Goal: Task Accomplishment & Management: Complete application form

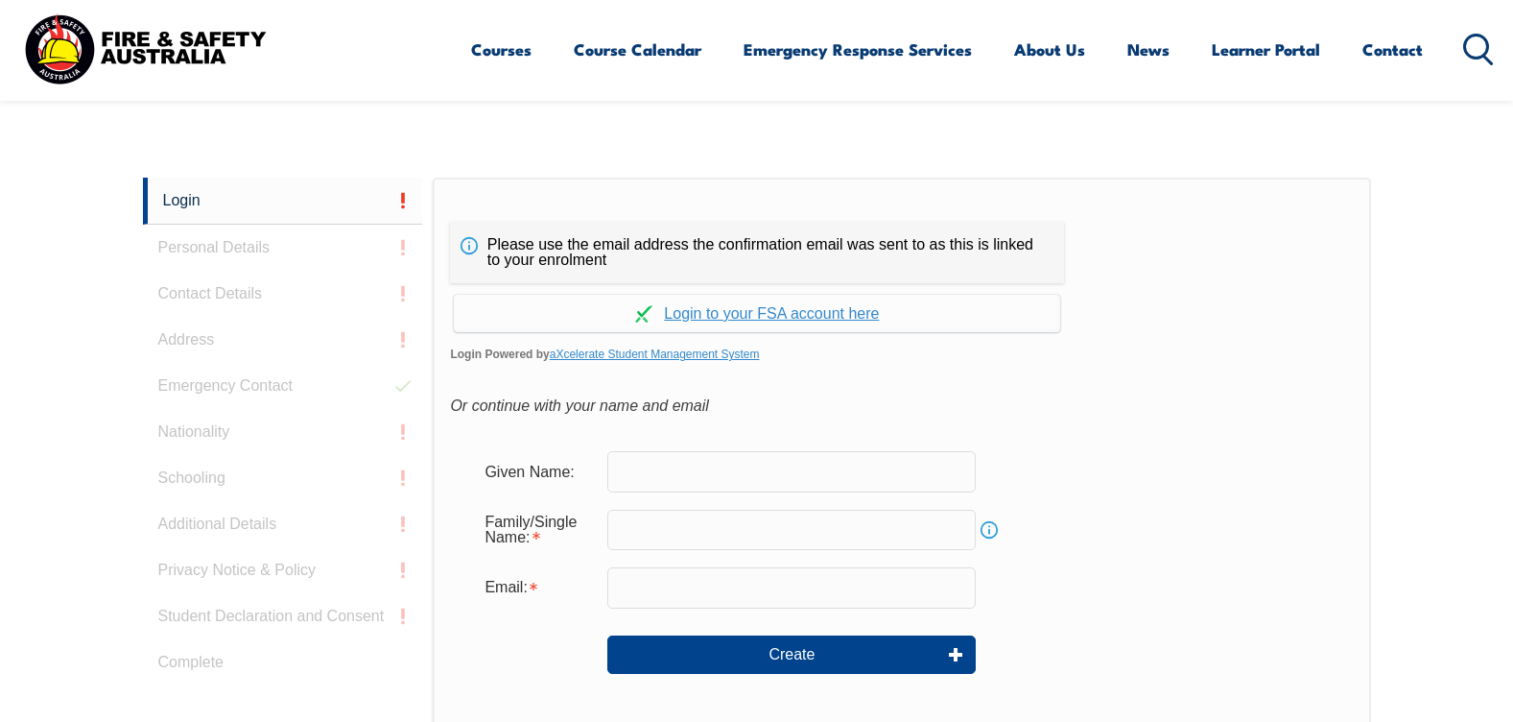
scroll to position [511, 0]
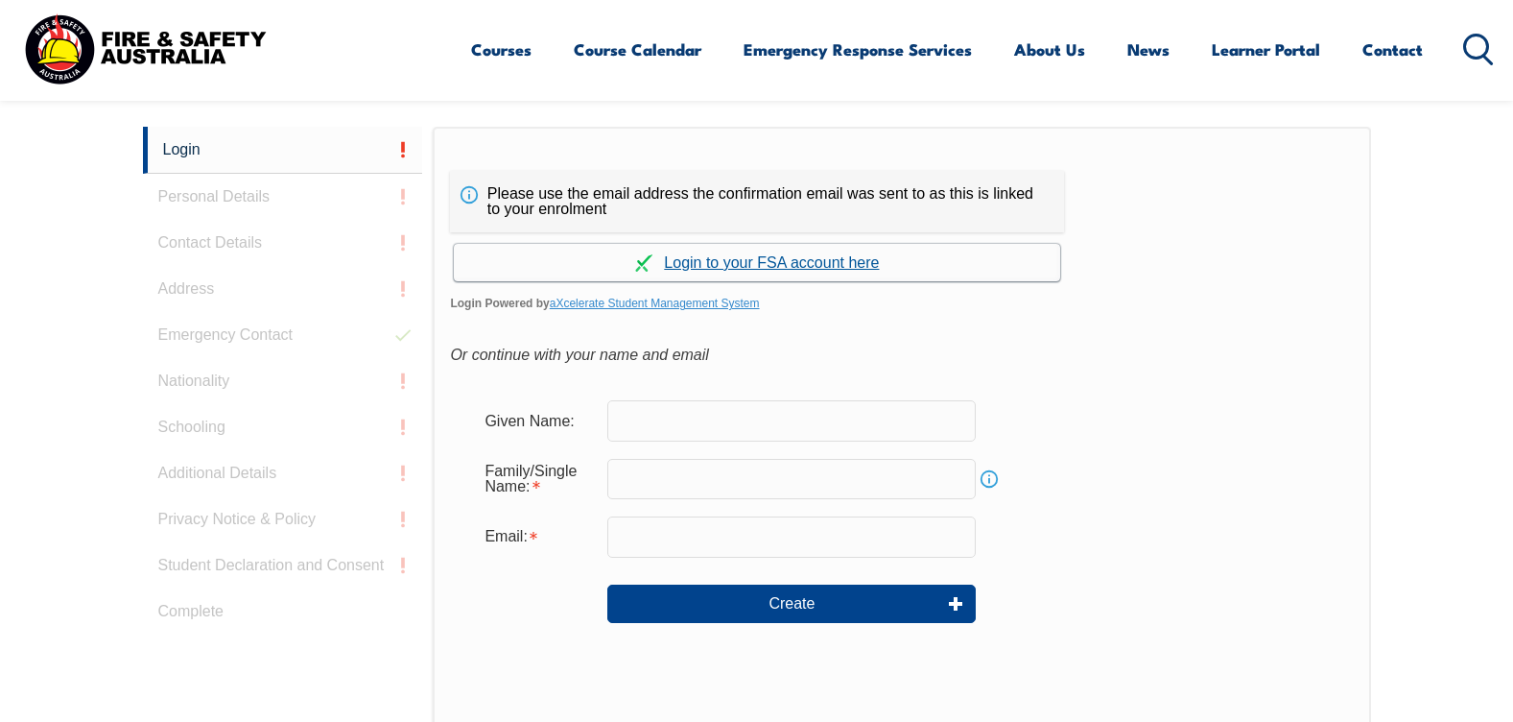
click at [761, 263] on link "Continue with aXcelerate" at bounding box center [757, 262] width 606 height 37
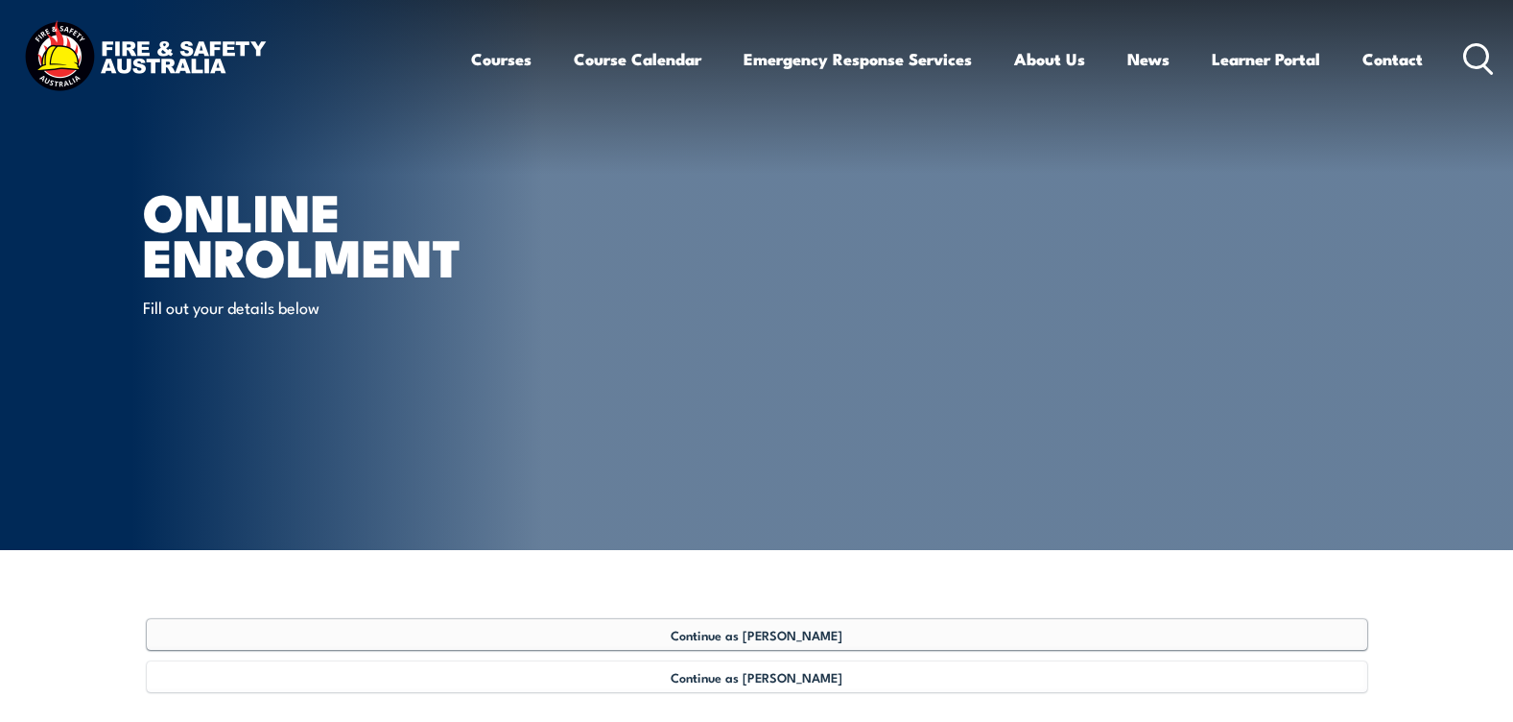
click at [758, 634] on span "Continue as [PERSON_NAME]" at bounding box center [757, 634] width 172 height 15
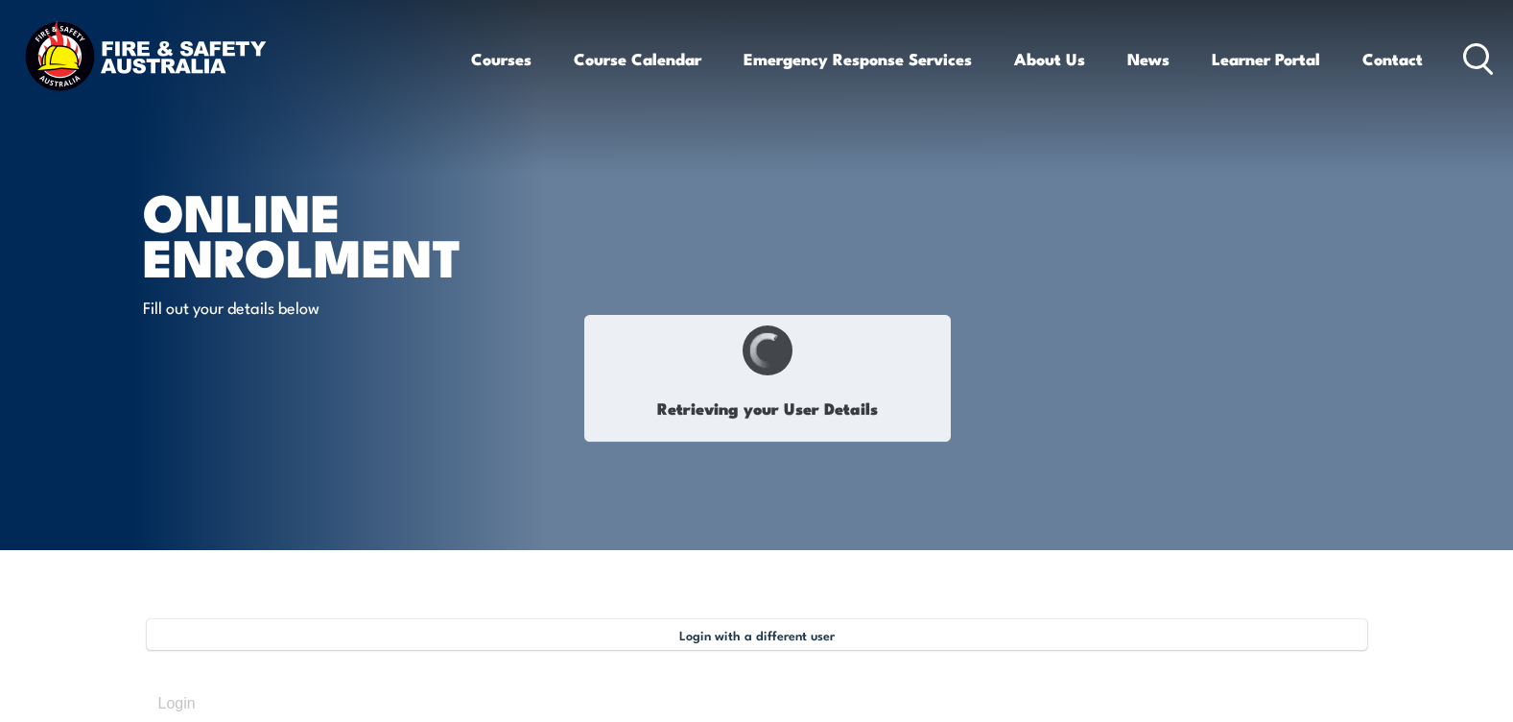
select select "Mr"
type input "[PERSON_NAME]"
type input "[DATE]"
type input "RXBPA3KYV6"
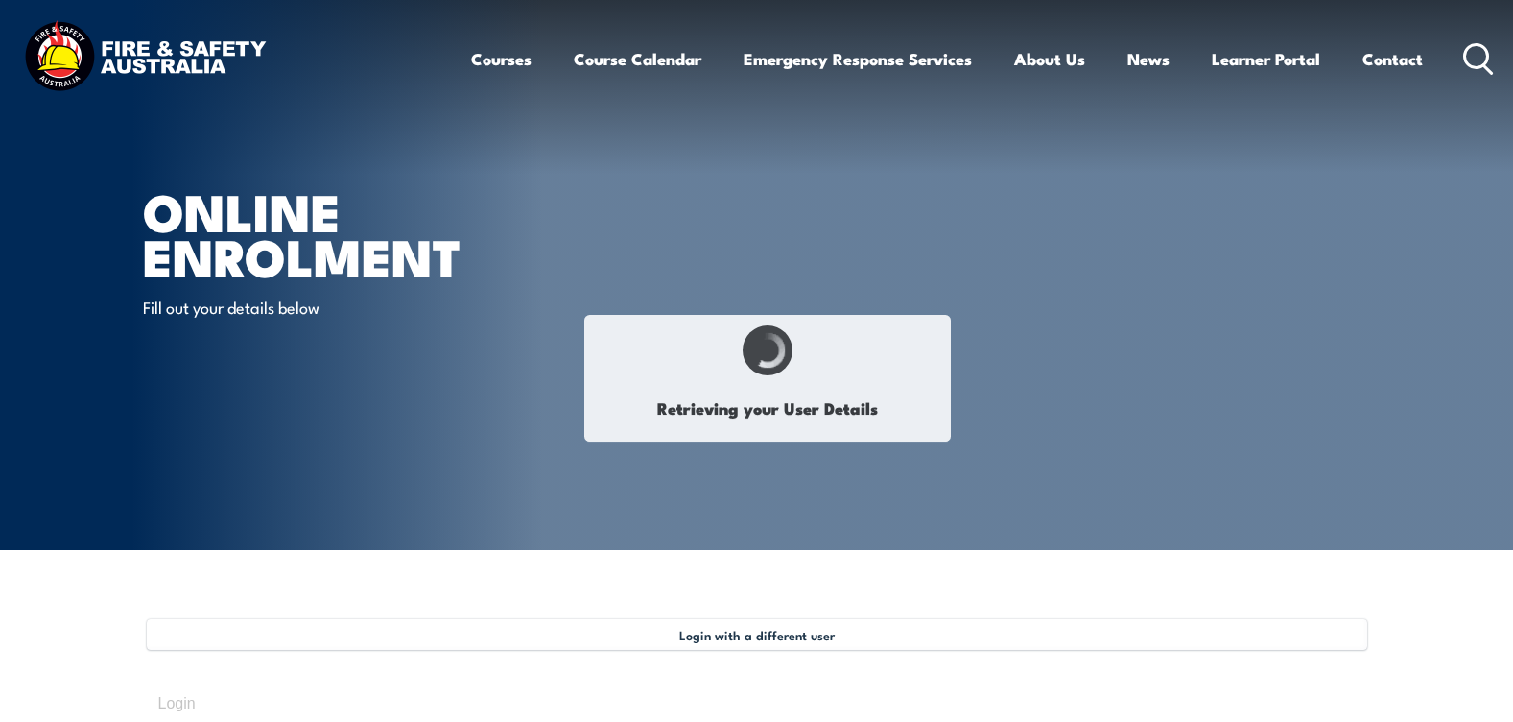
select select "M"
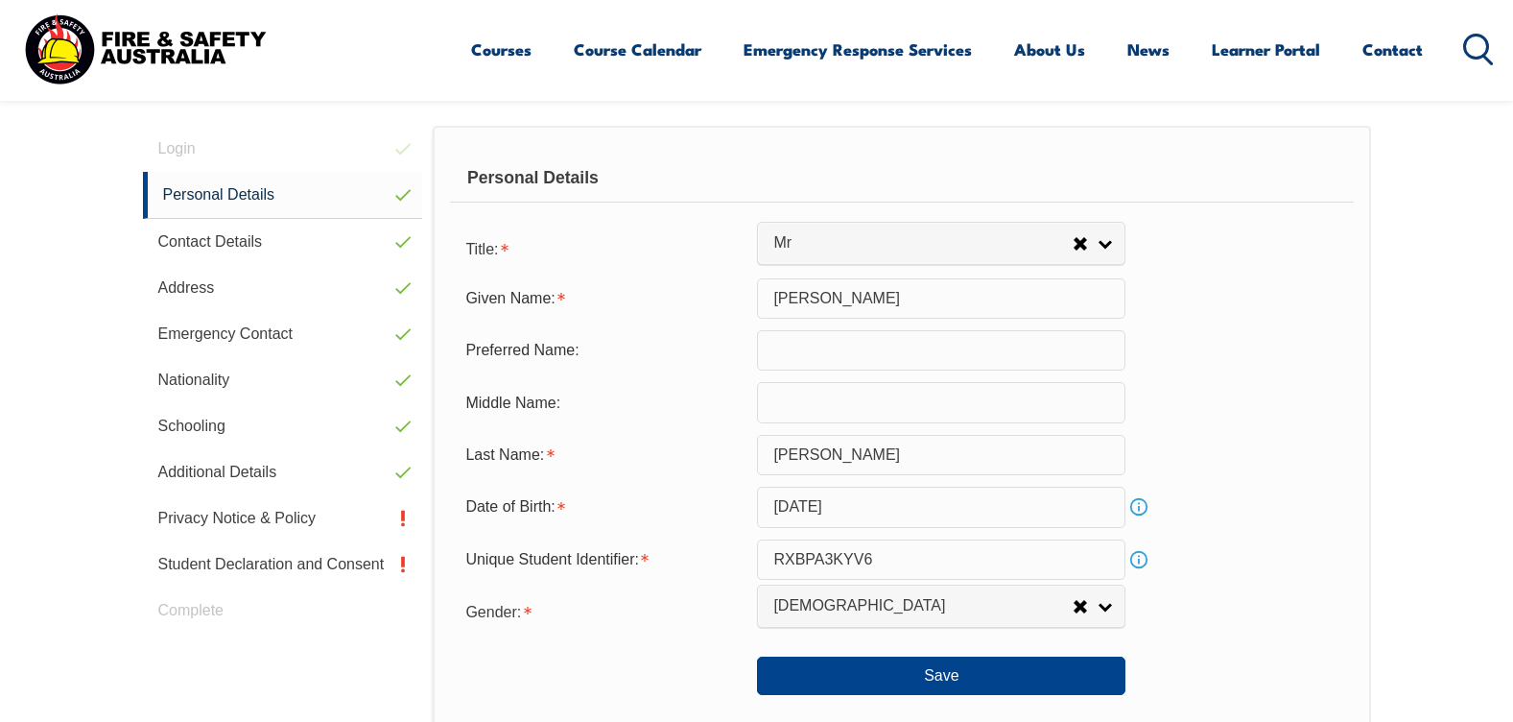
scroll to position [619, 0]
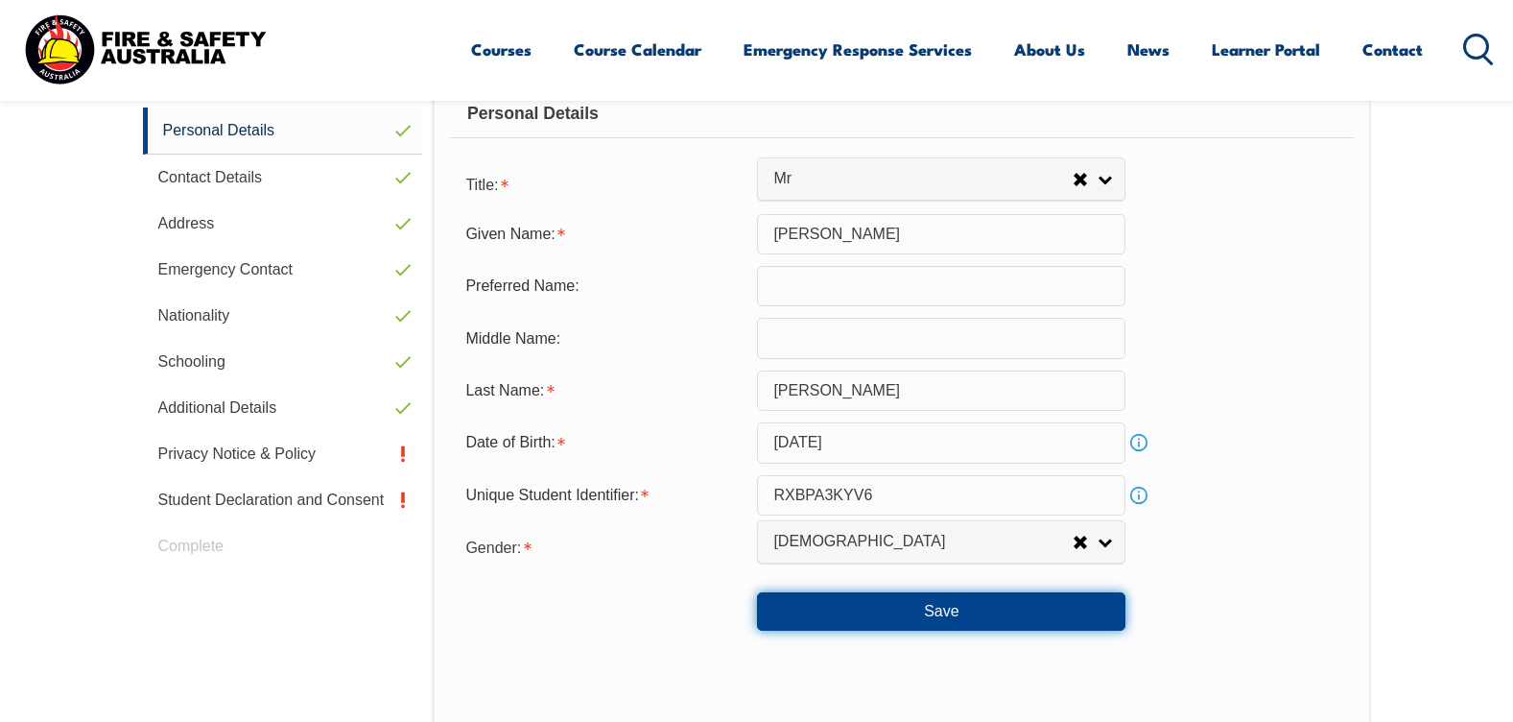
click at [950, 616] on button "Save" at bounding box center [941, 611] width 368 height 38
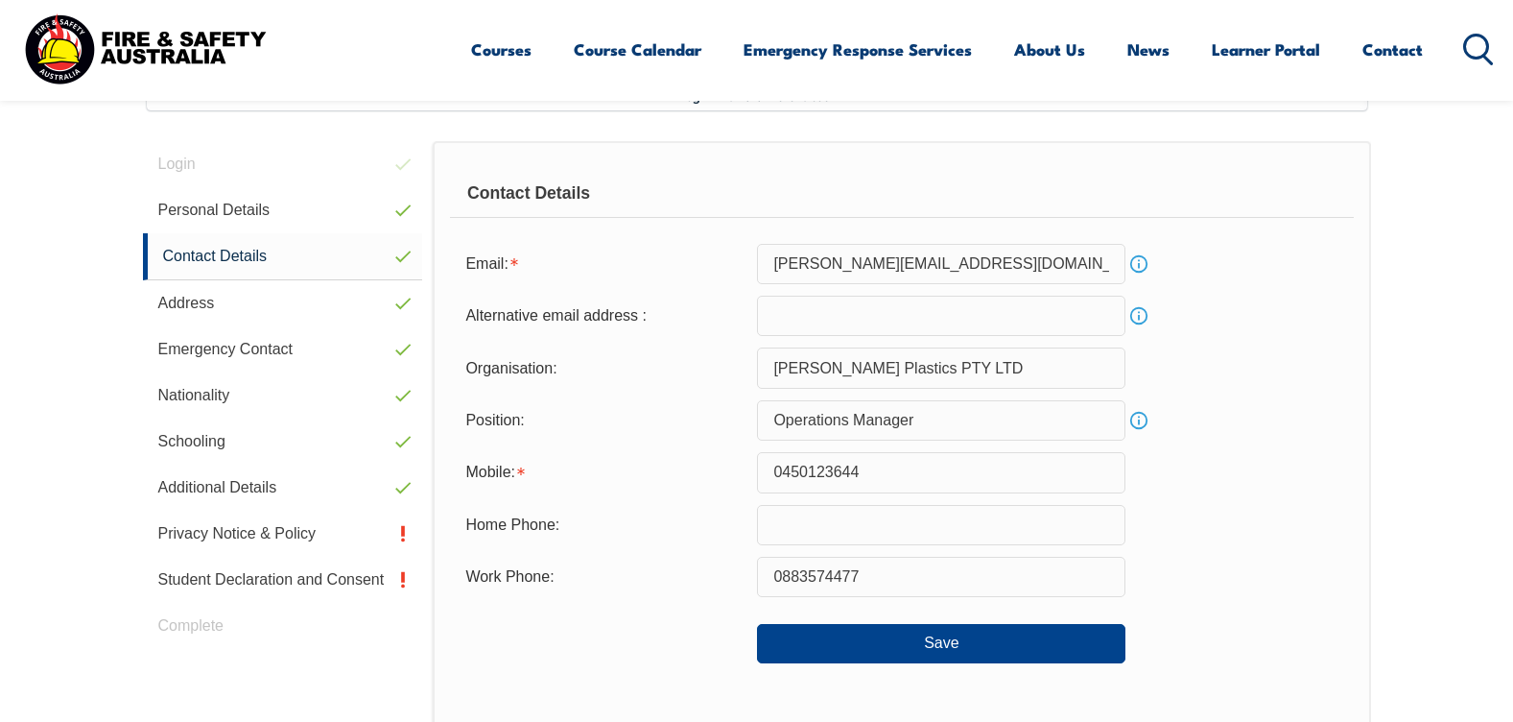
scroll to position [523, 0]
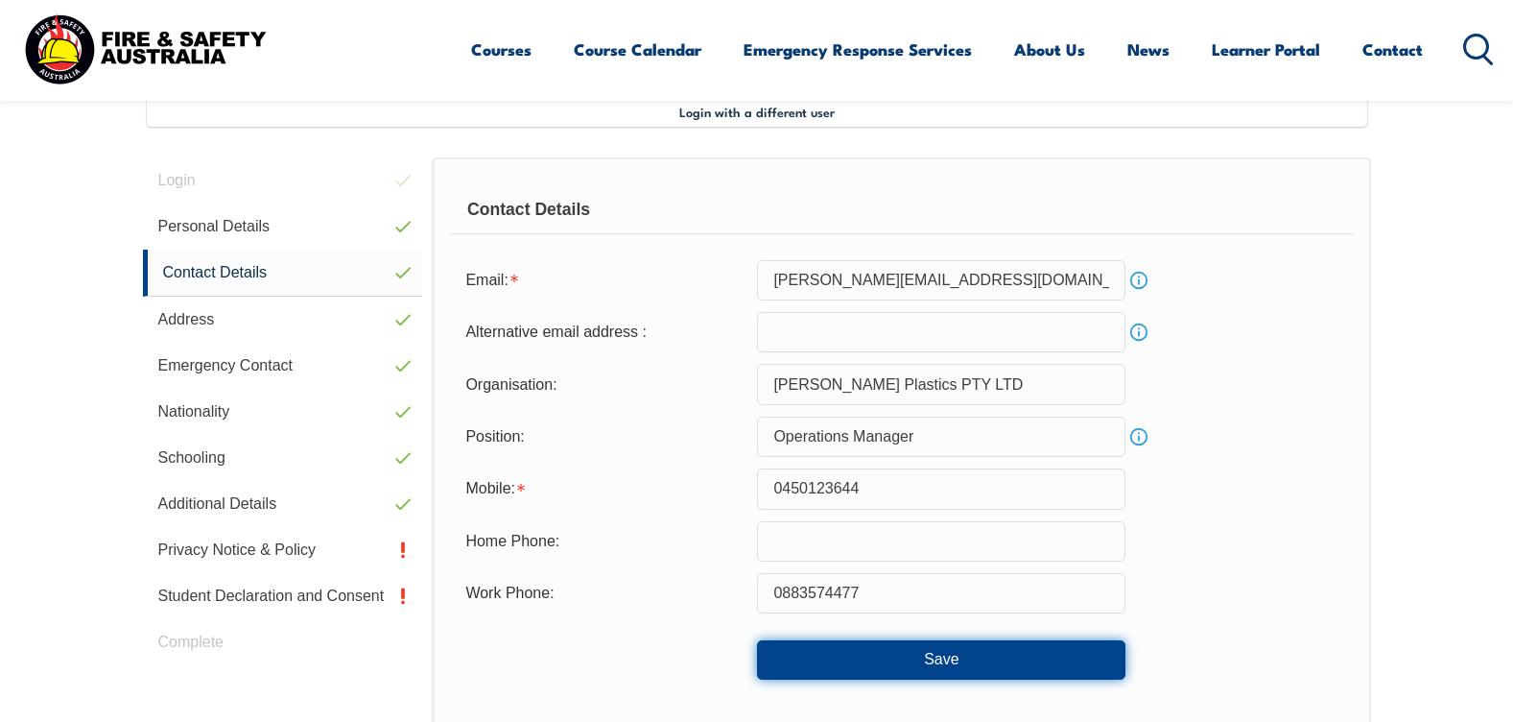
click at [927, 661] on button "Save" at bounding box center [941, 659] width 368 height 38
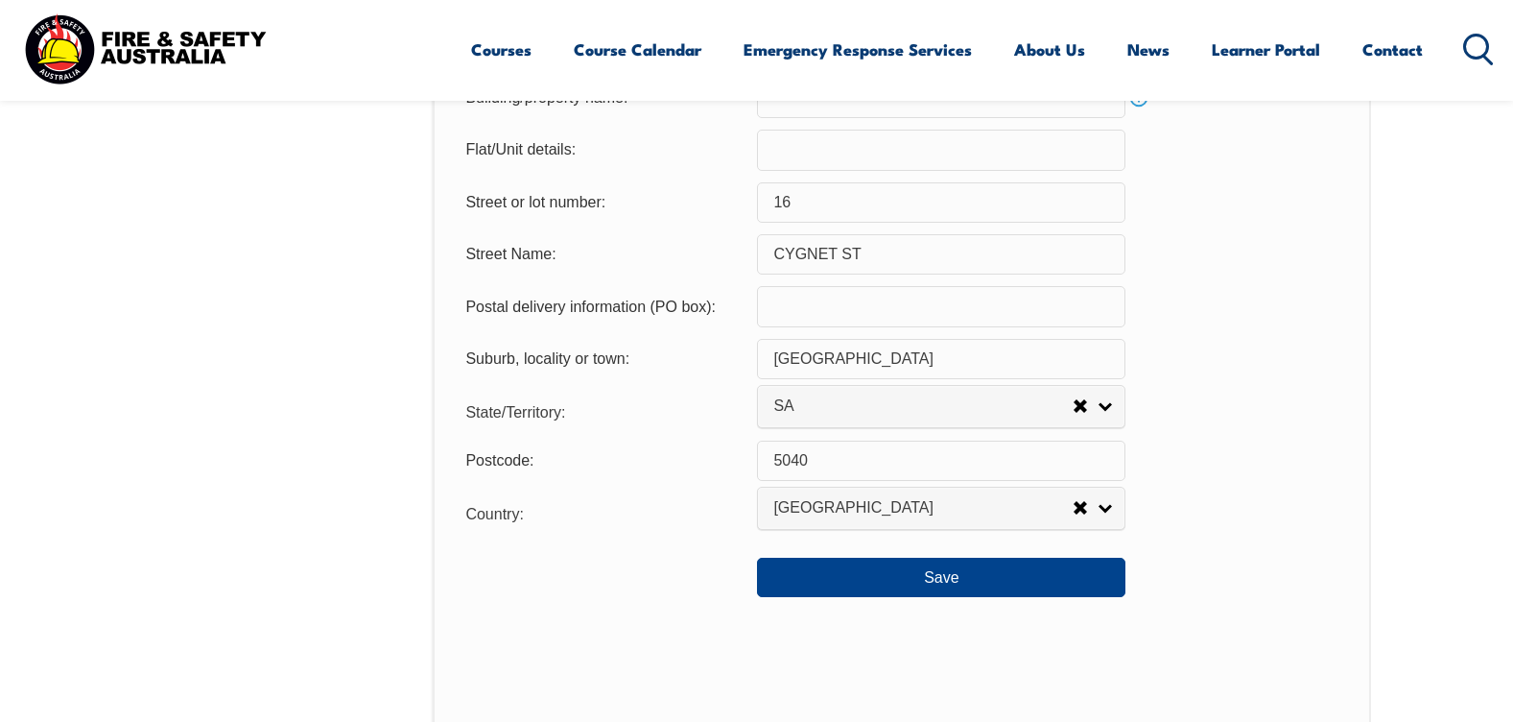
scroll to position [1387, 0]
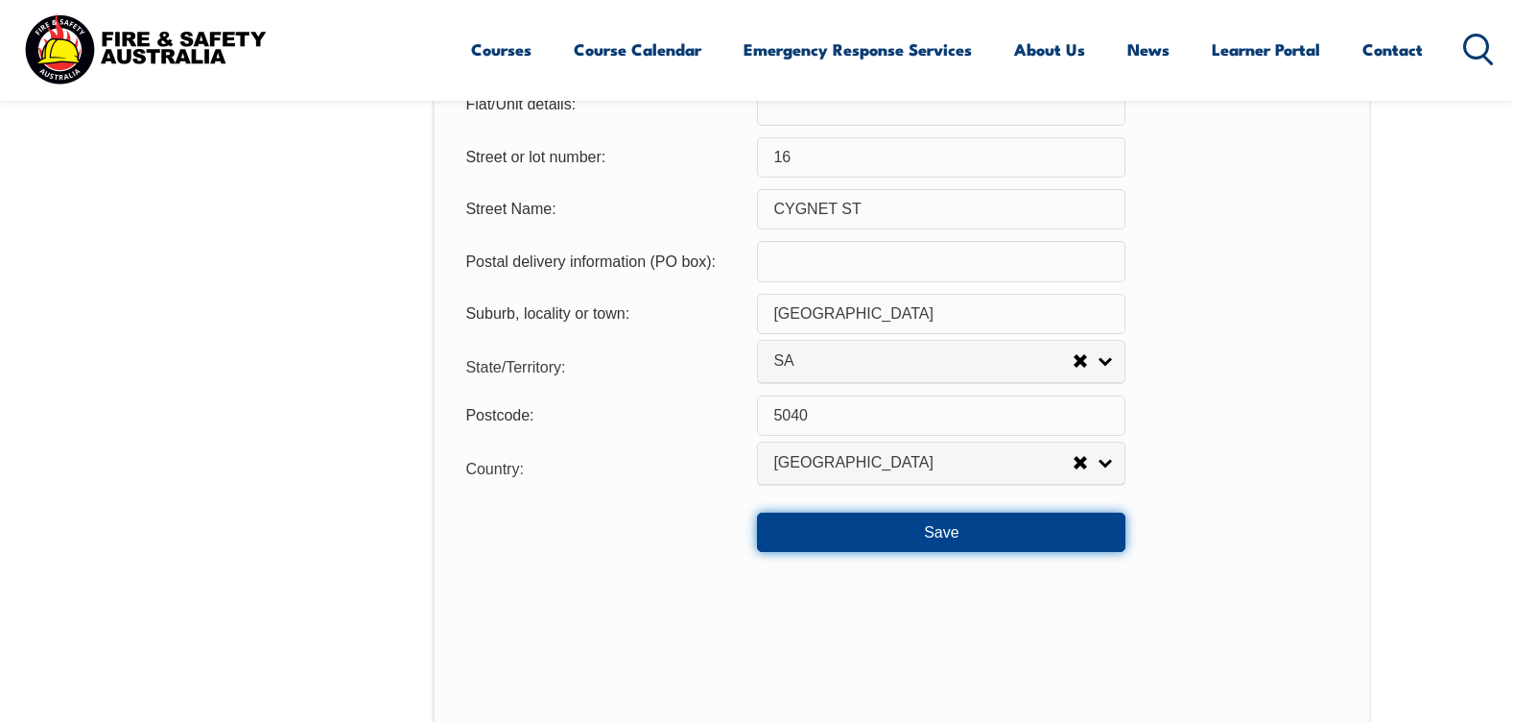
click at [925, 536] on button "Save" at bounding box center [941, 531] width 368 height 38
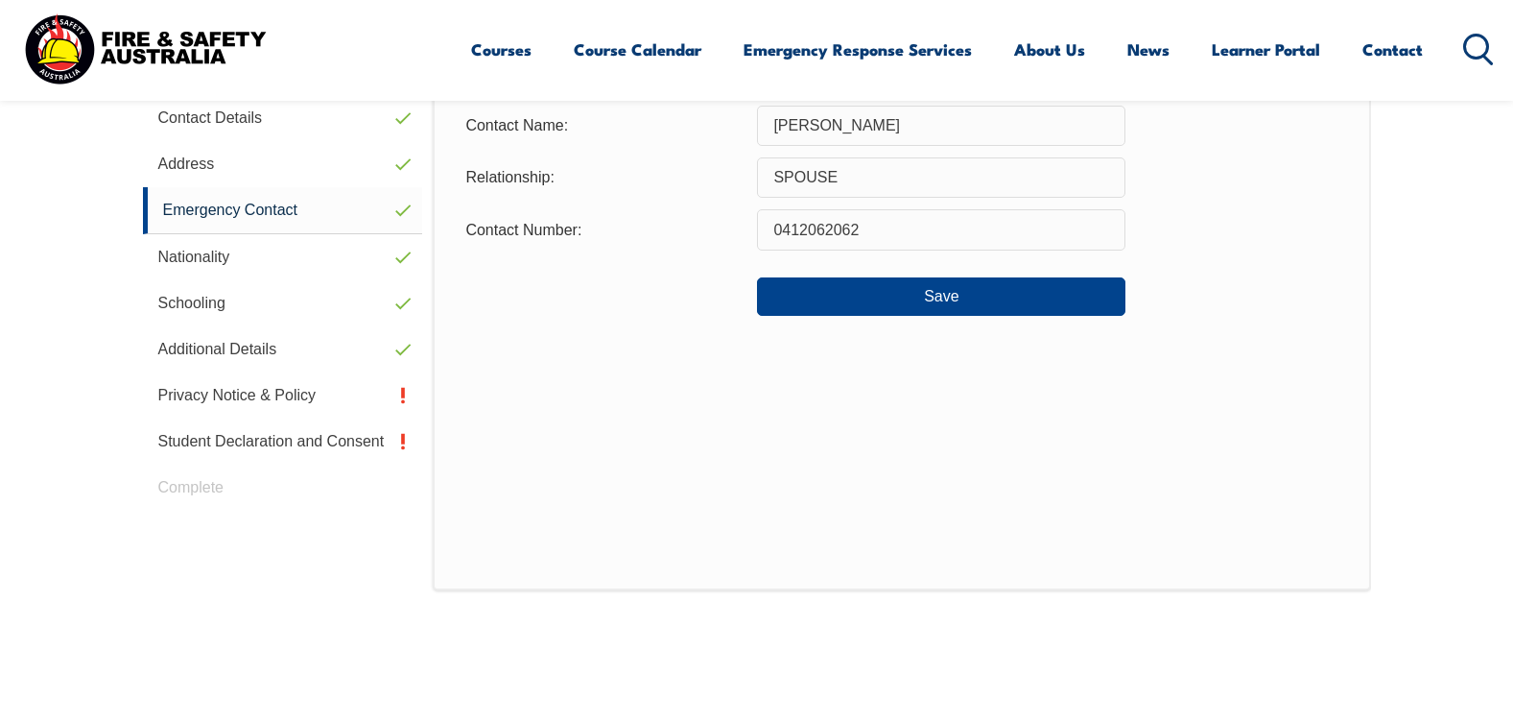
scroll to position [523, 0]
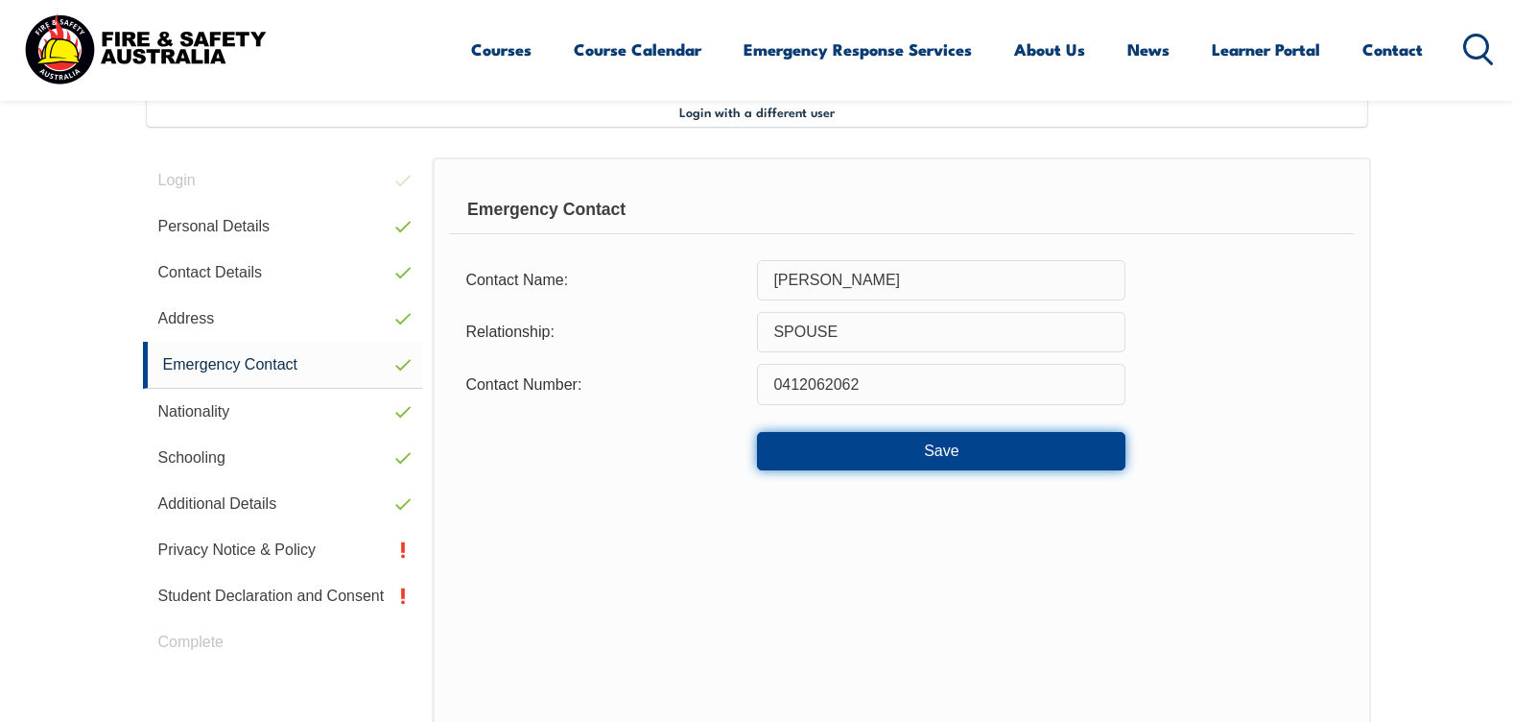
click at [941, 454] on button "Save" at bounding box center [941, 451] width 368 height 38
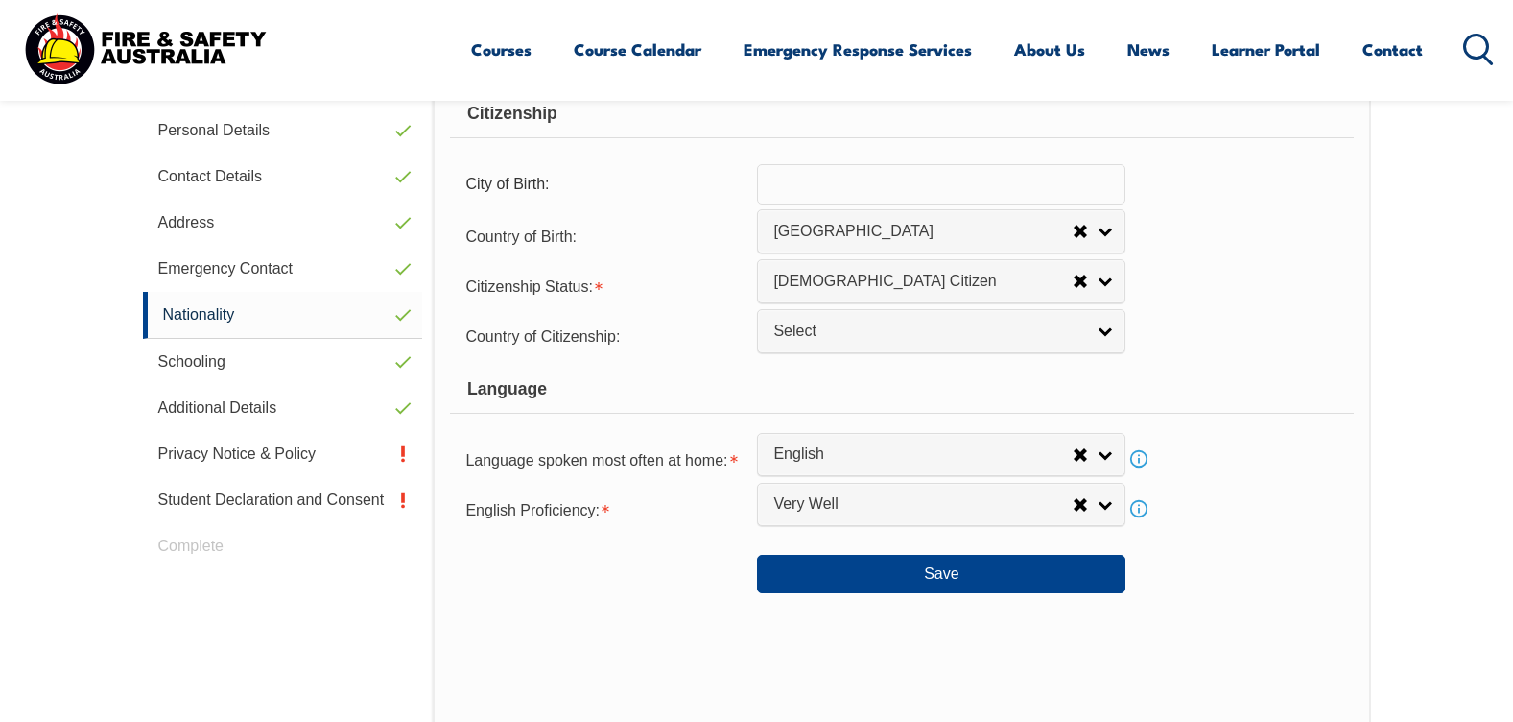
scroll to position [715, 0]
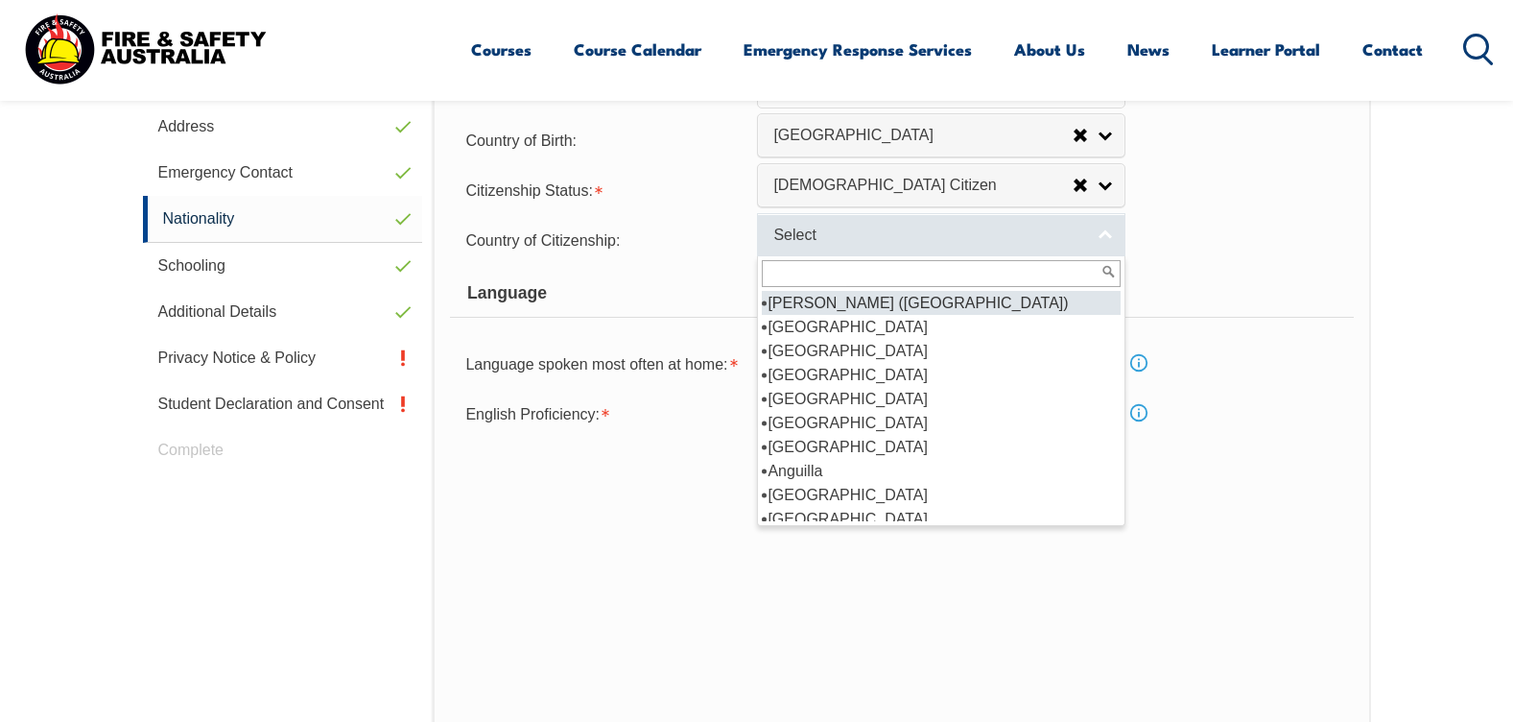
click at [1095, 239] on link "Select" at bounding box center [941, 234] width 368 height 43
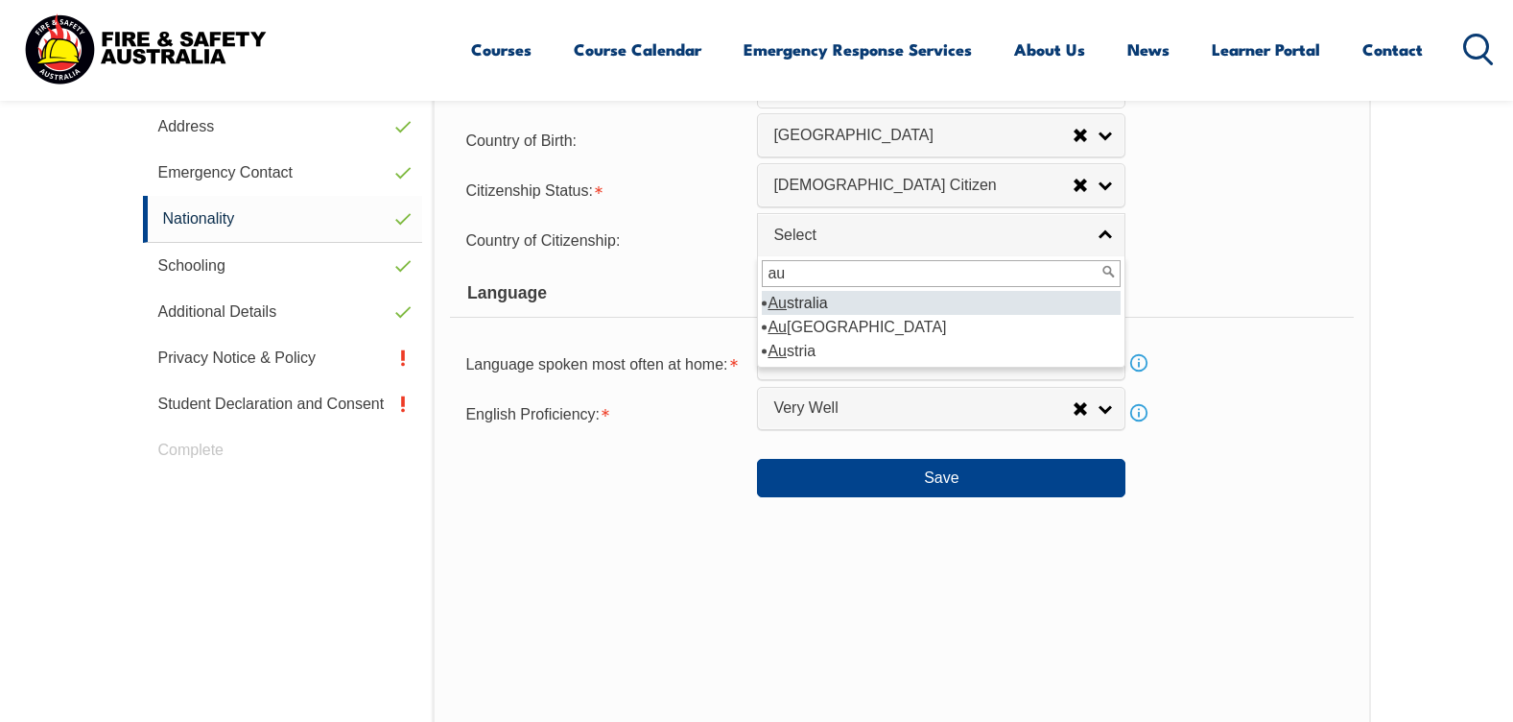
type input "au"
click at [828, 308] on li "Au stralia" at bounding box center [941, 303] width 359 height 24
select select "1101"
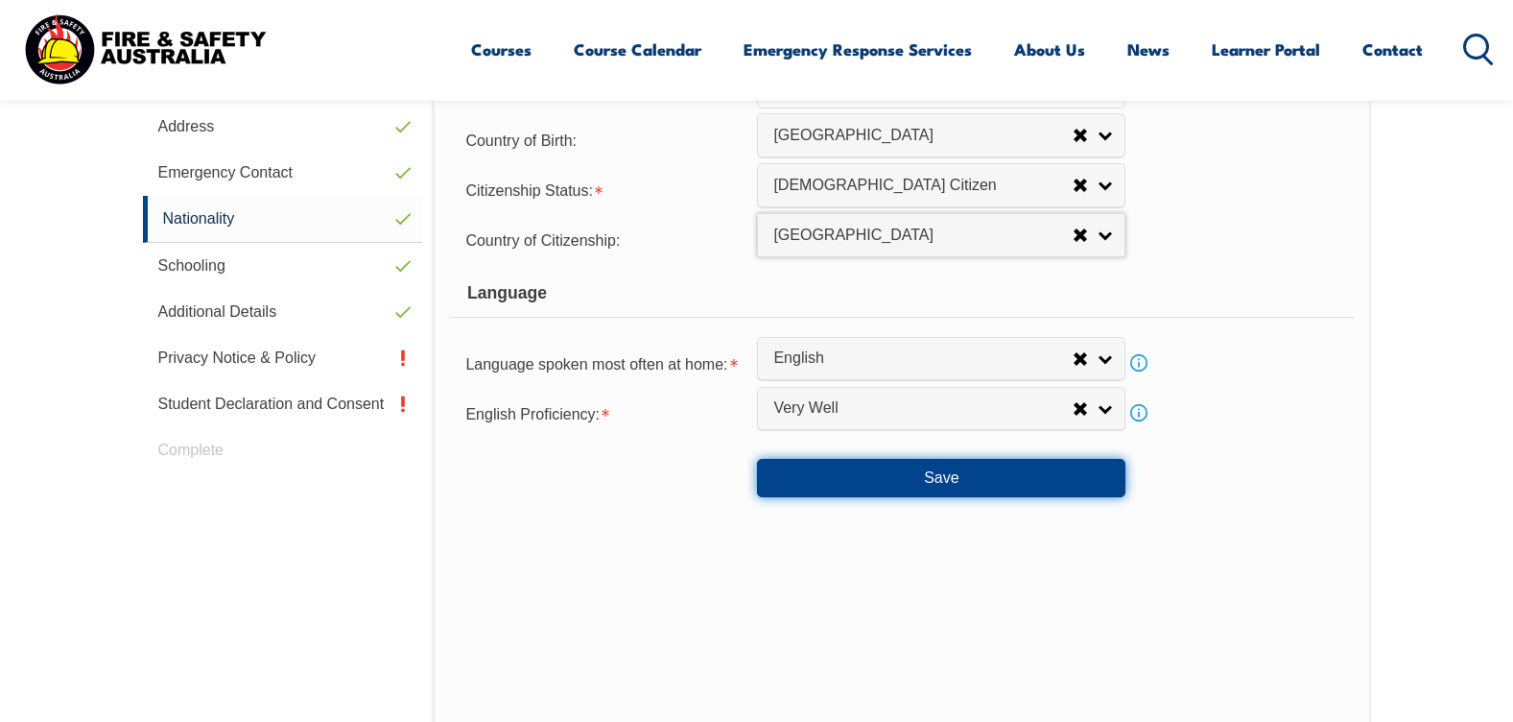
click at [865, 474] on button "Save" at bounding box center [941, 478] width 368 height 38
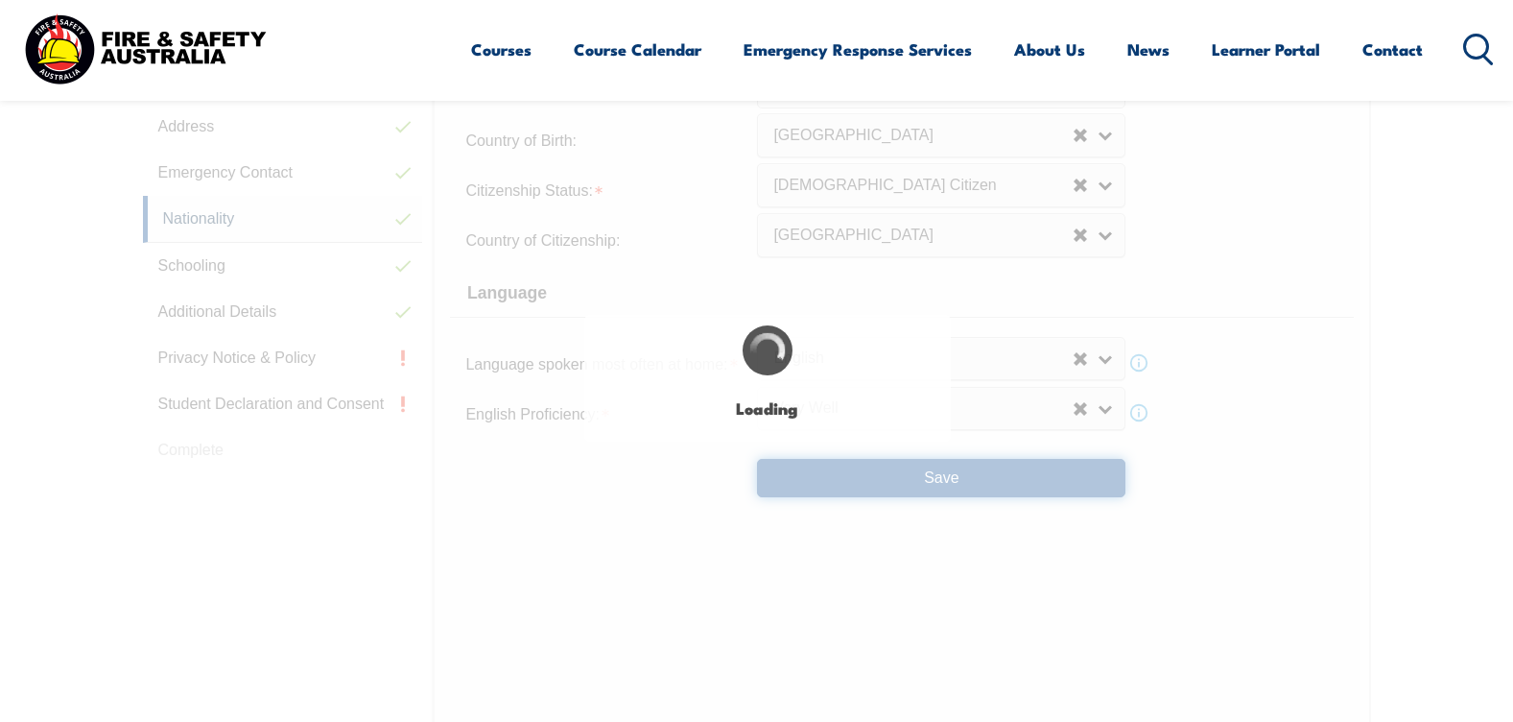
select select "false"
select select "true"
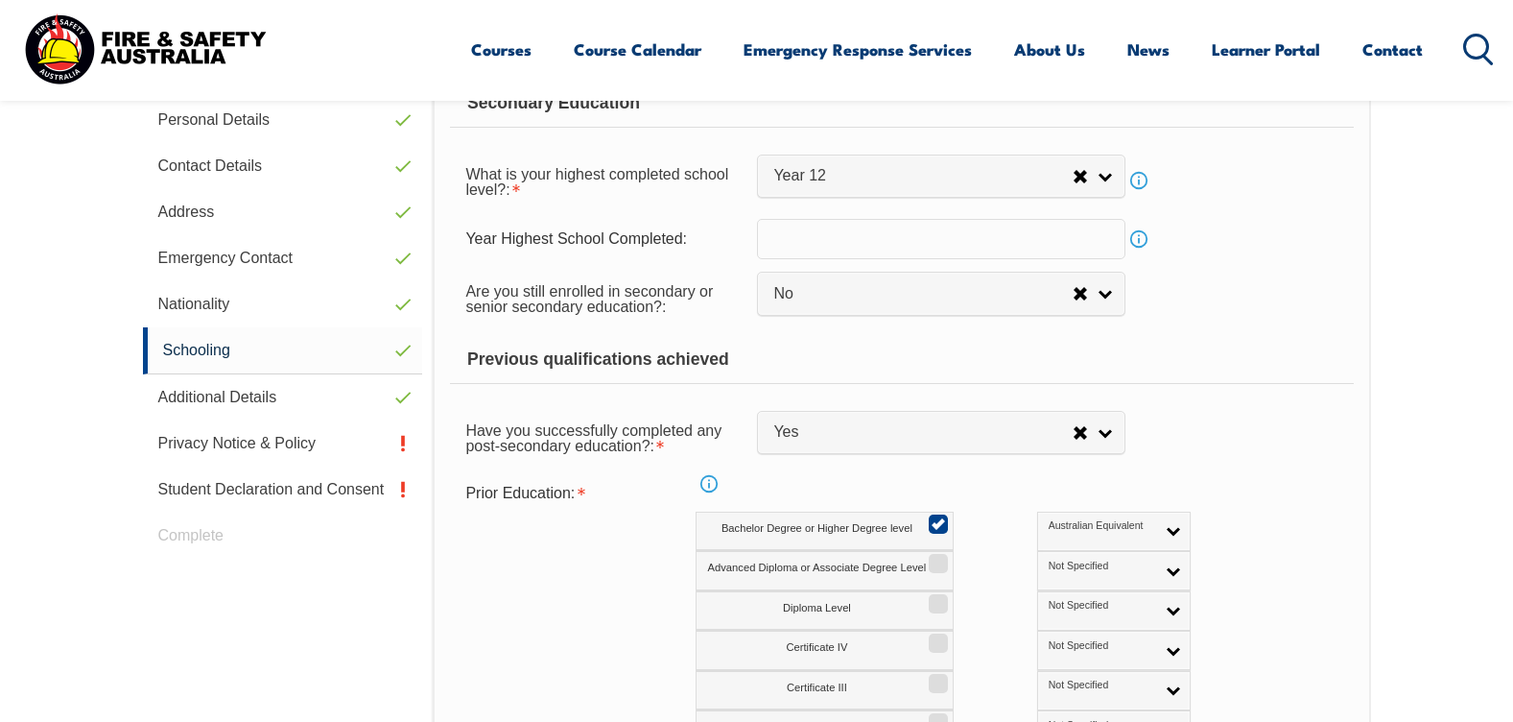
scroll to position [619, 0]
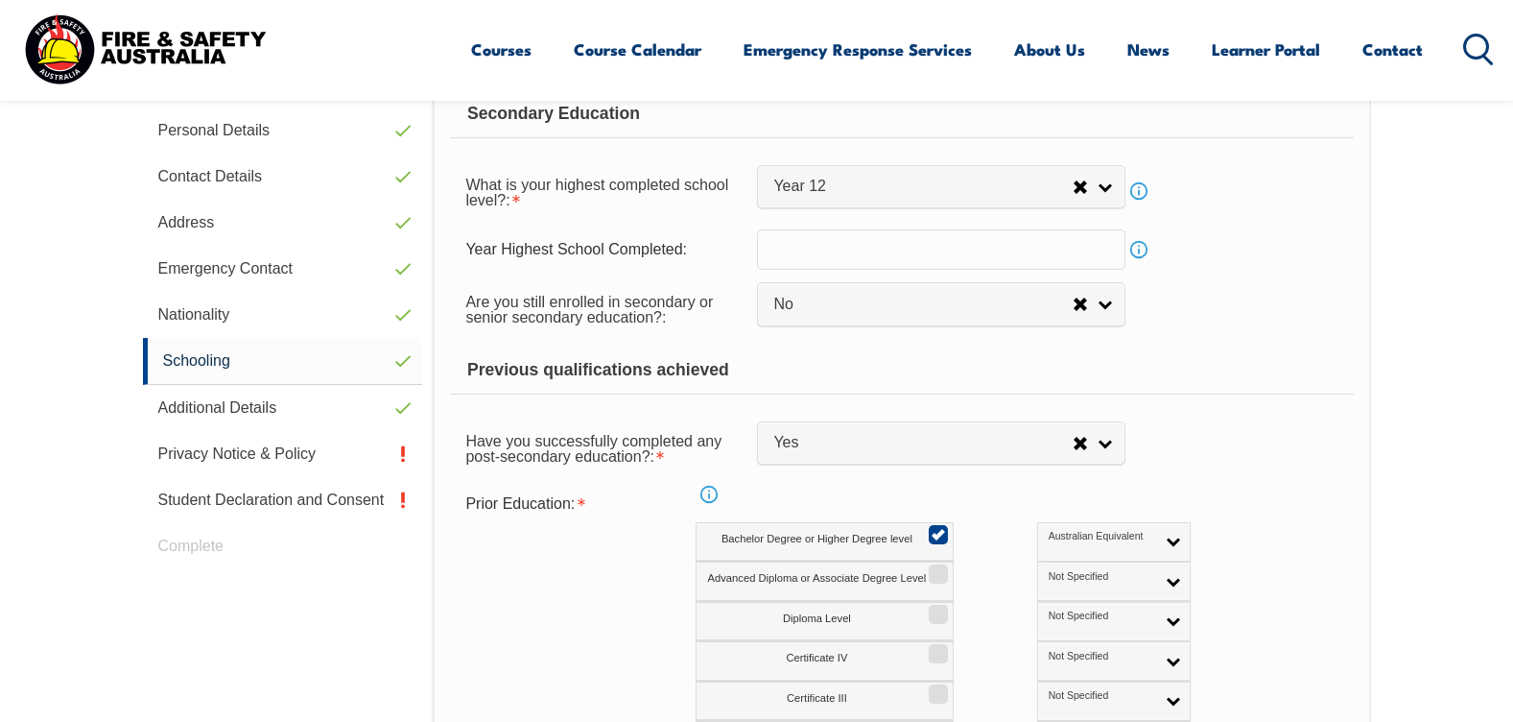
click at [1139, 250] on link "Info" at bounding box center [1139, 249] width 27 height 27
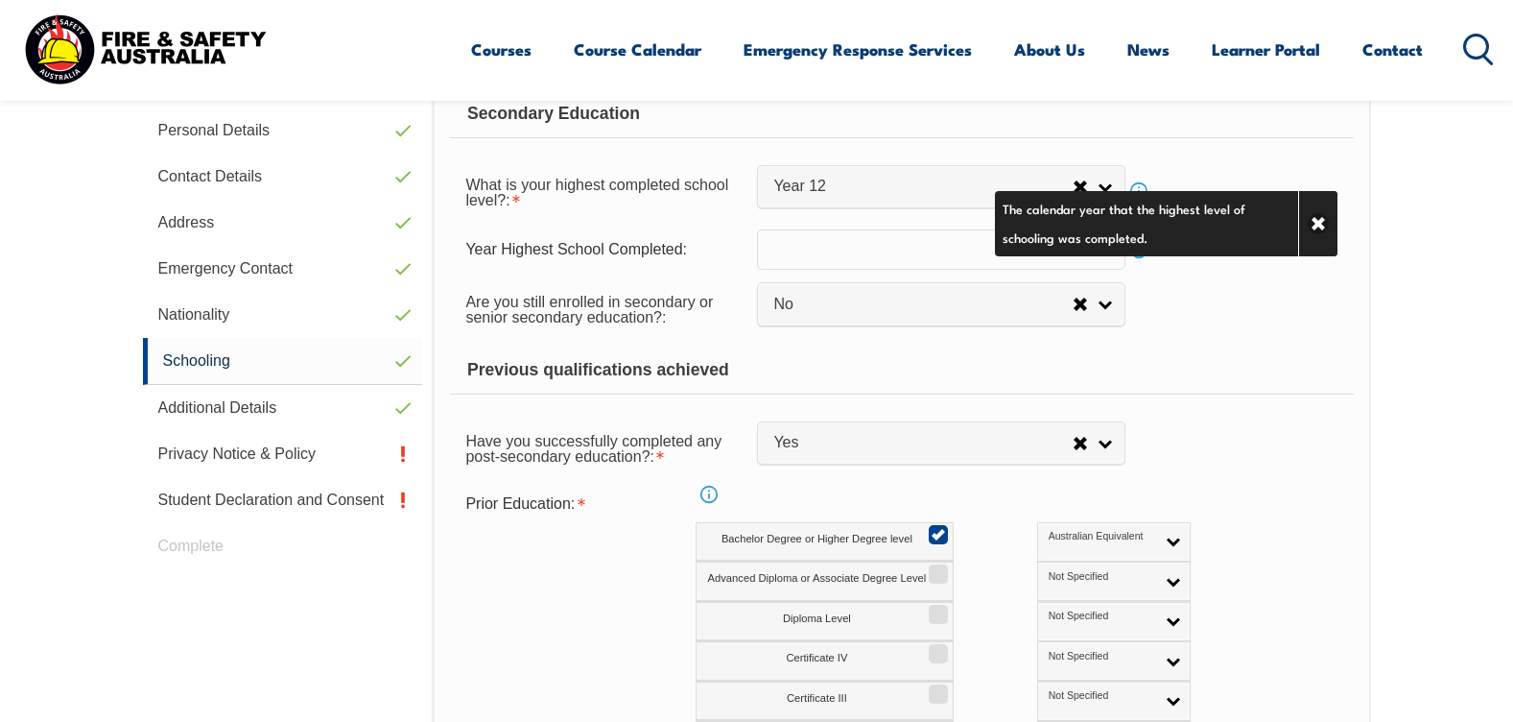
click at [932, 255] on input "text" at bounding box center [941, 249] width 368 height 40
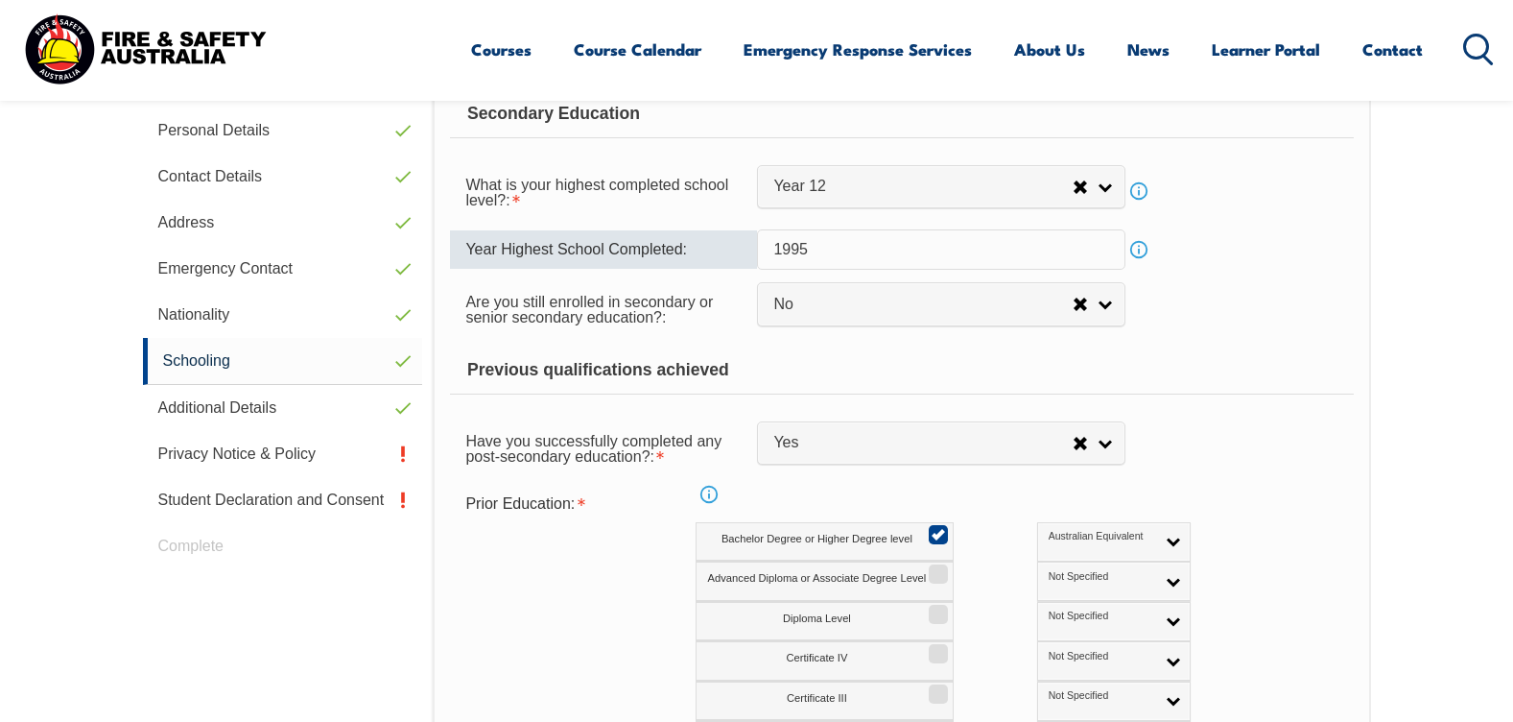
type input "1995"
click at [1299, 277] on form "Secondary Education What is your highest completed school level?: Did not atten…" at bounding box center [901, 498] width 903 height 816
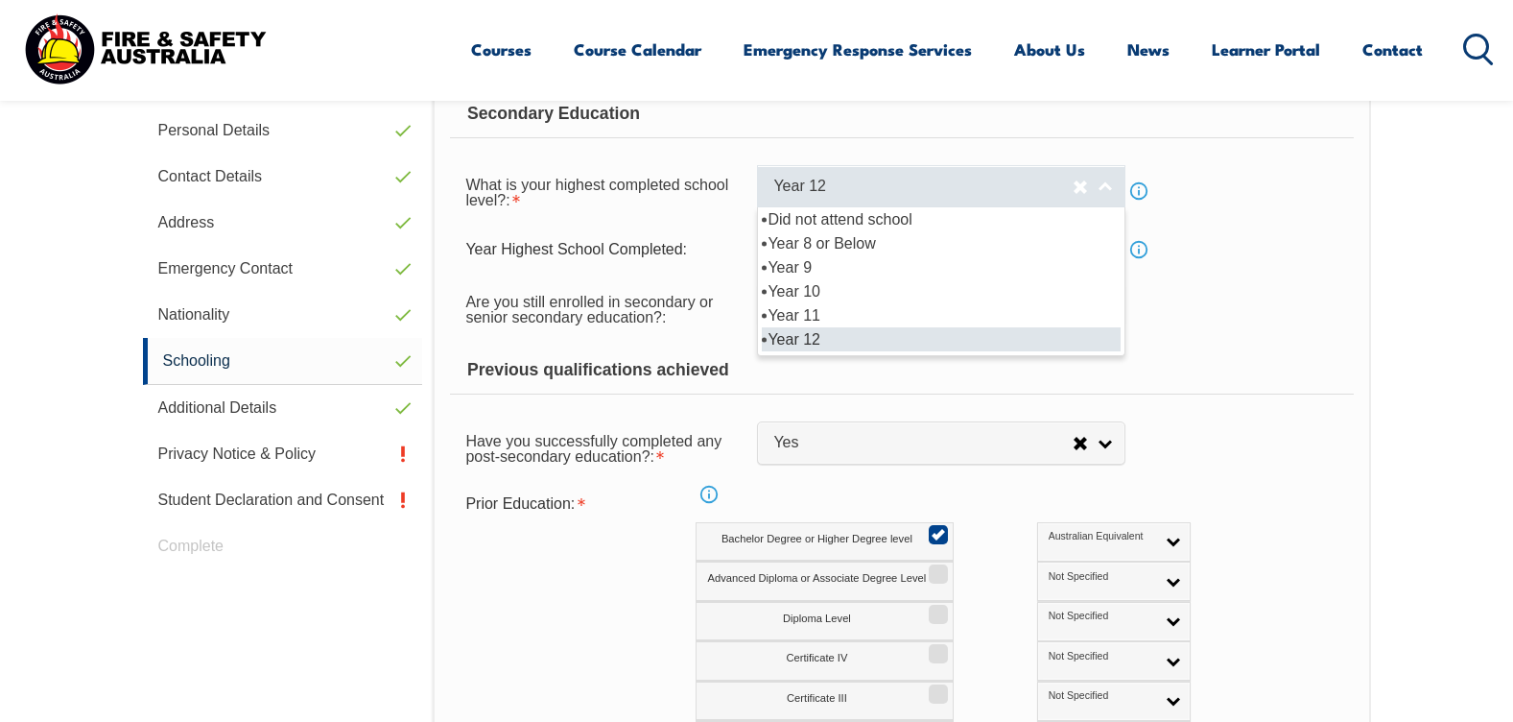
click at [1111, 191] on link "Year 12" at bounding box center [941, 186] width 368 height 43
click at [892, 339] on li "Year 12" at bounding box center [941, 339] width 359 height 24
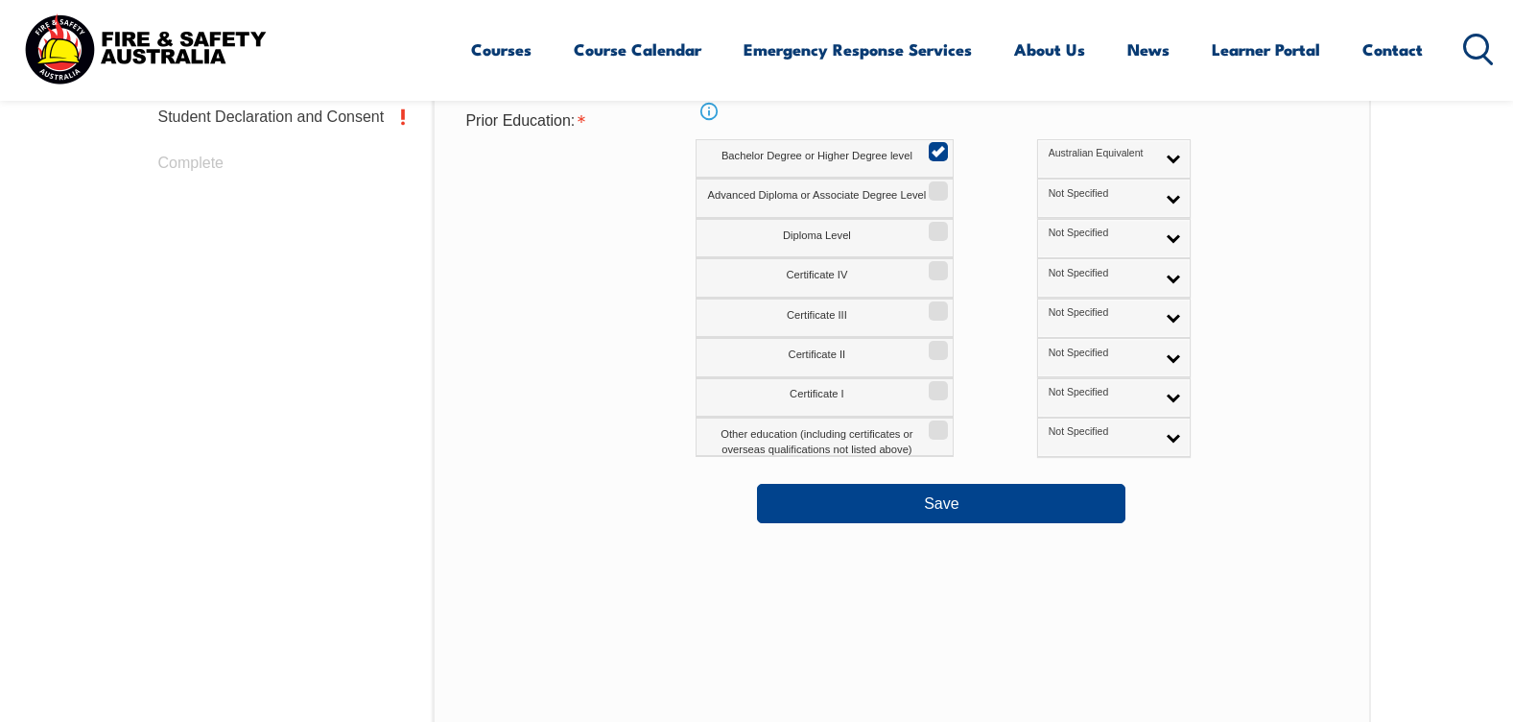
scroll to position [1003, 0]
click at [1042, 507] on button "Save" at bounding box center [941, 502] width 368 height 38
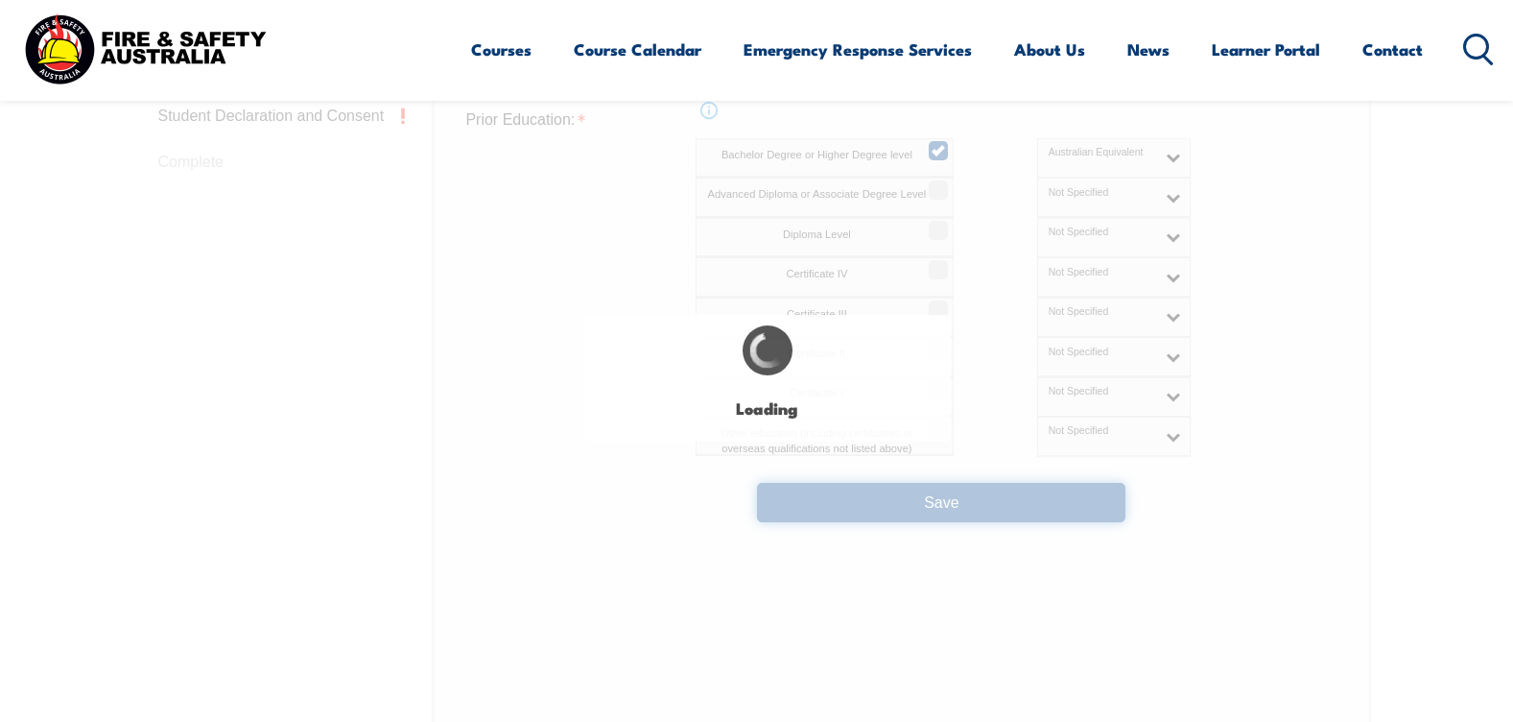
select select "false"
select select "true"
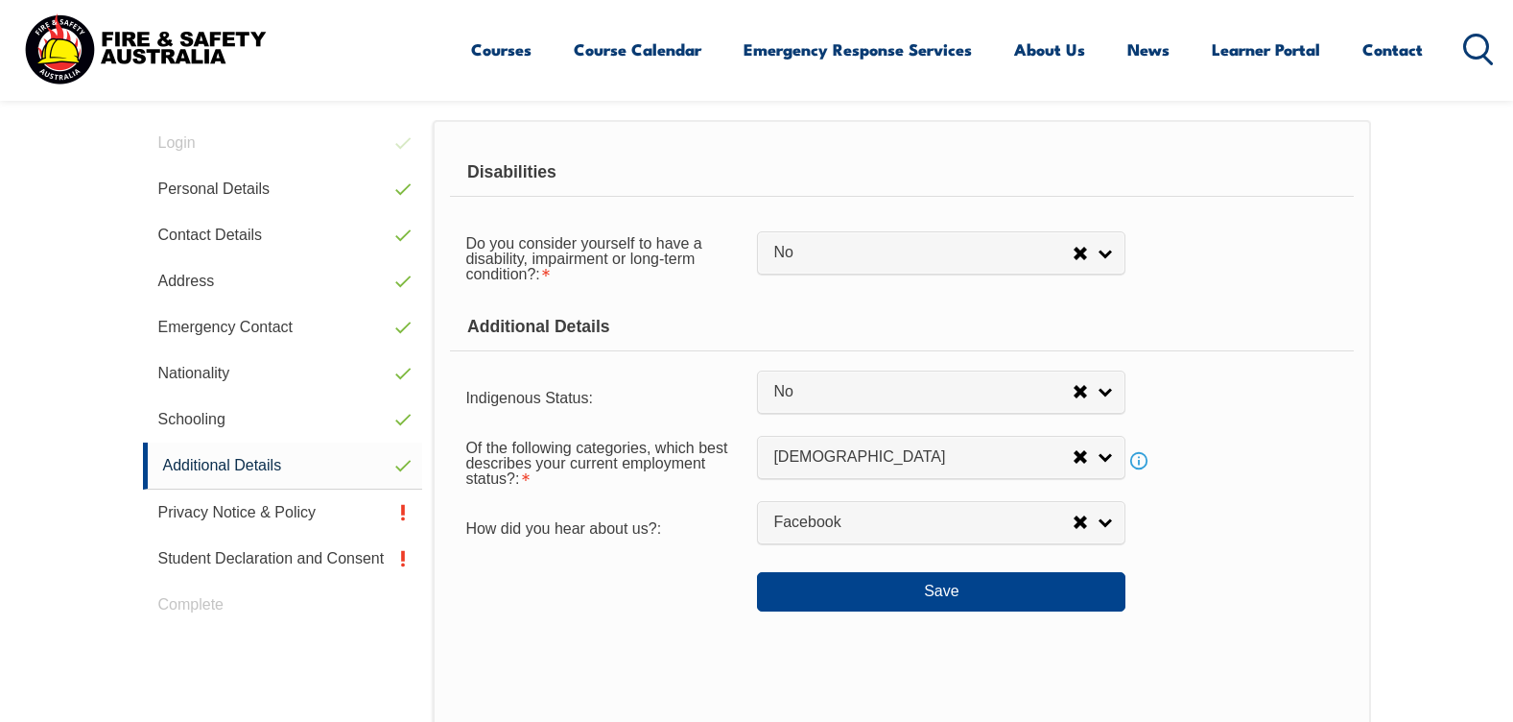
scroll to position [523, 0]
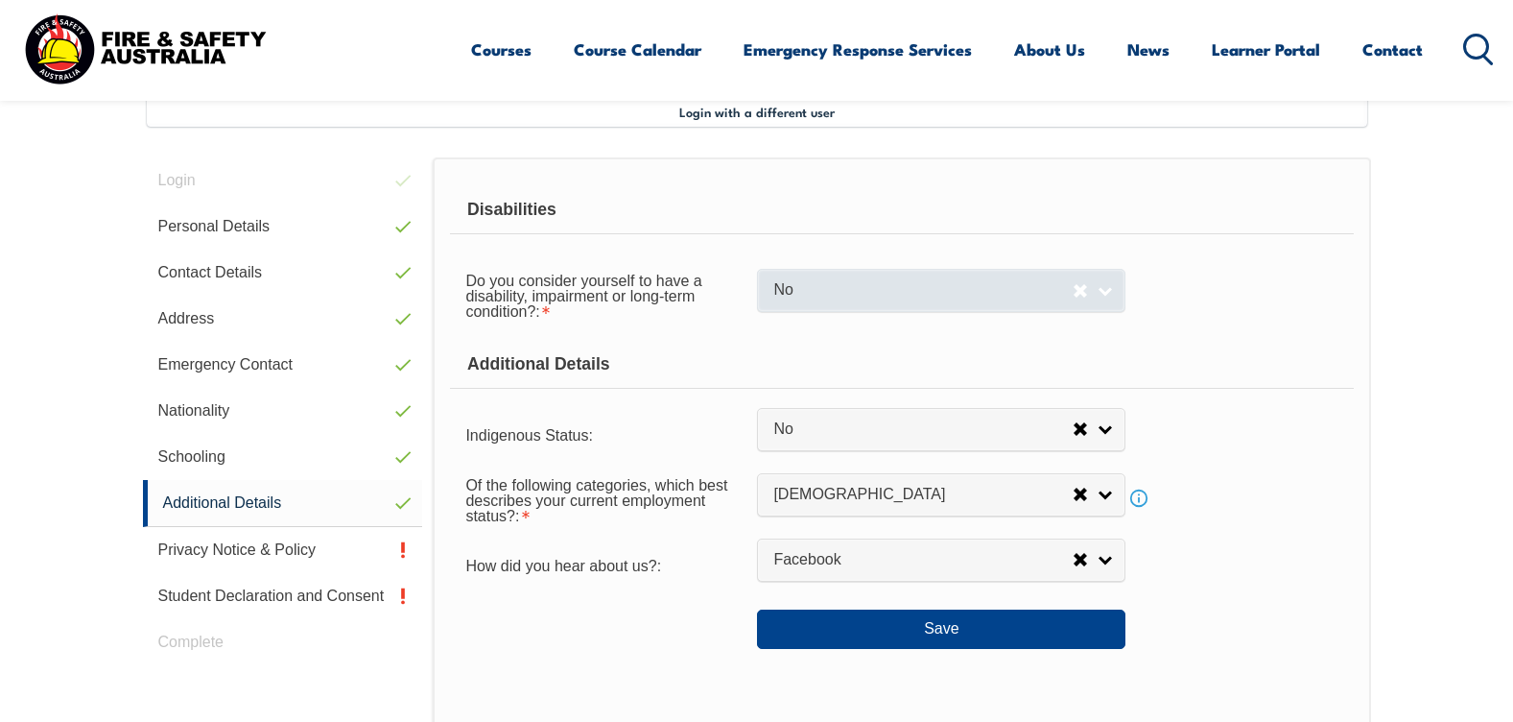
click at [1118, 291] on link "No" at bounding box center [941, 290] width 368 height 43
click at [1108, 292] on link "No" at bounding box center [941, 290] width 368 height 43
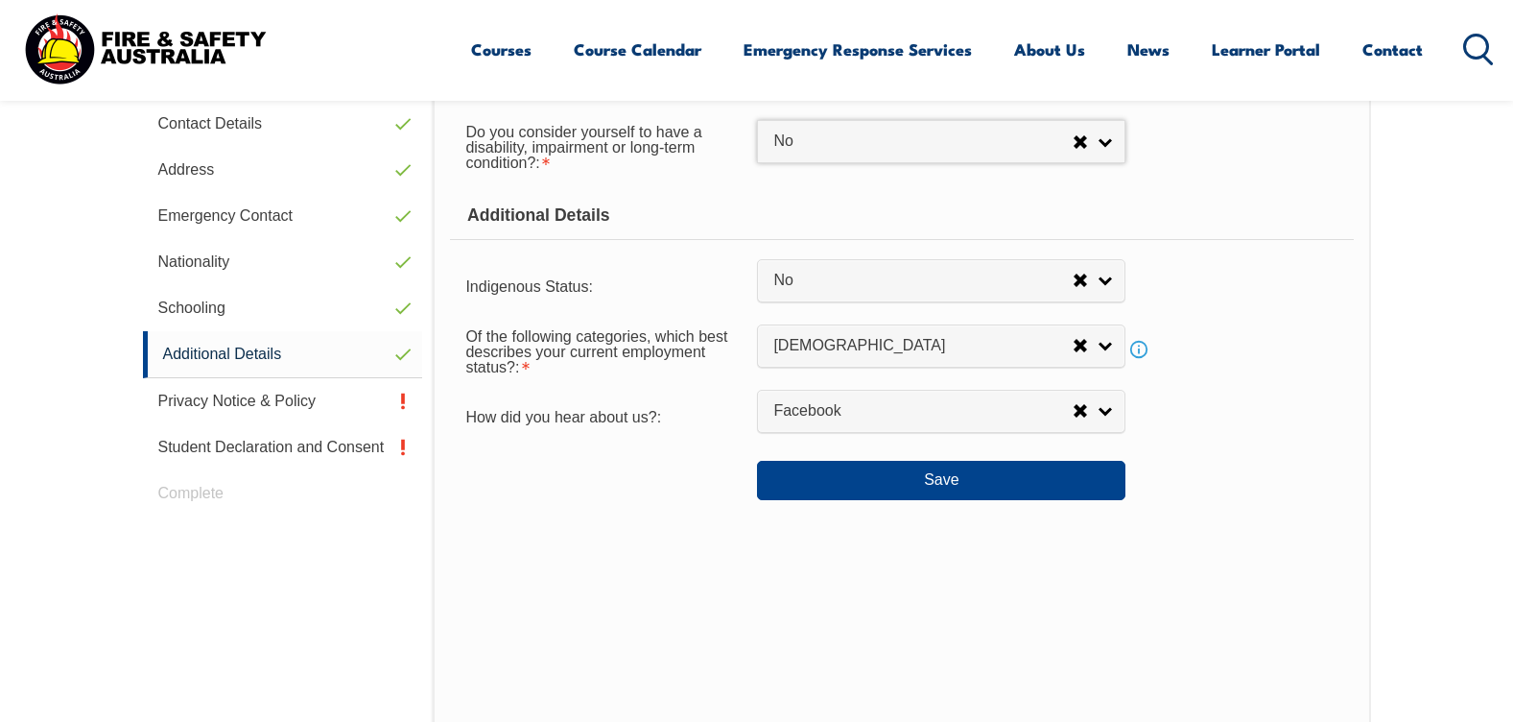
scroll to position [715, 0]
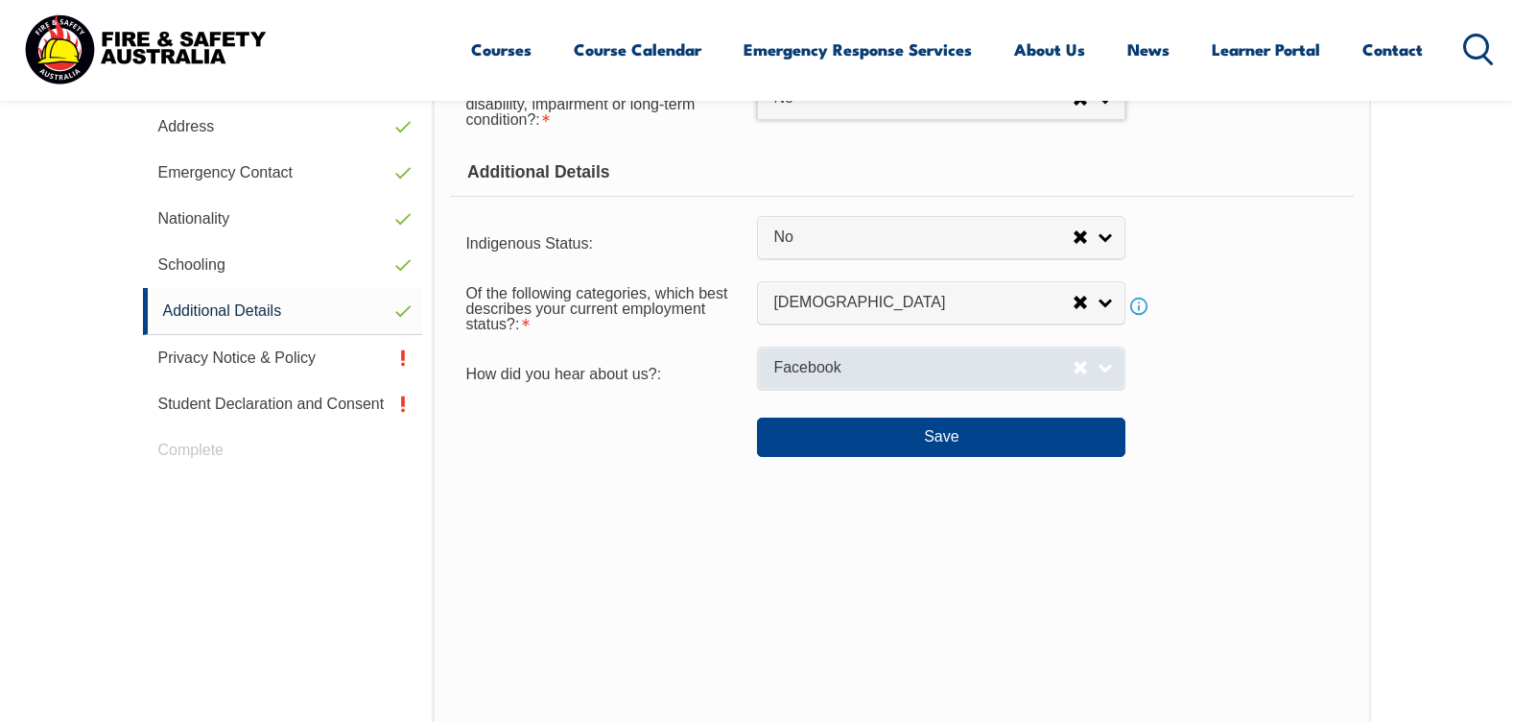
click at [1111, 376] on link "Facebook" at bounding box center [941, 367] width 368 height 43
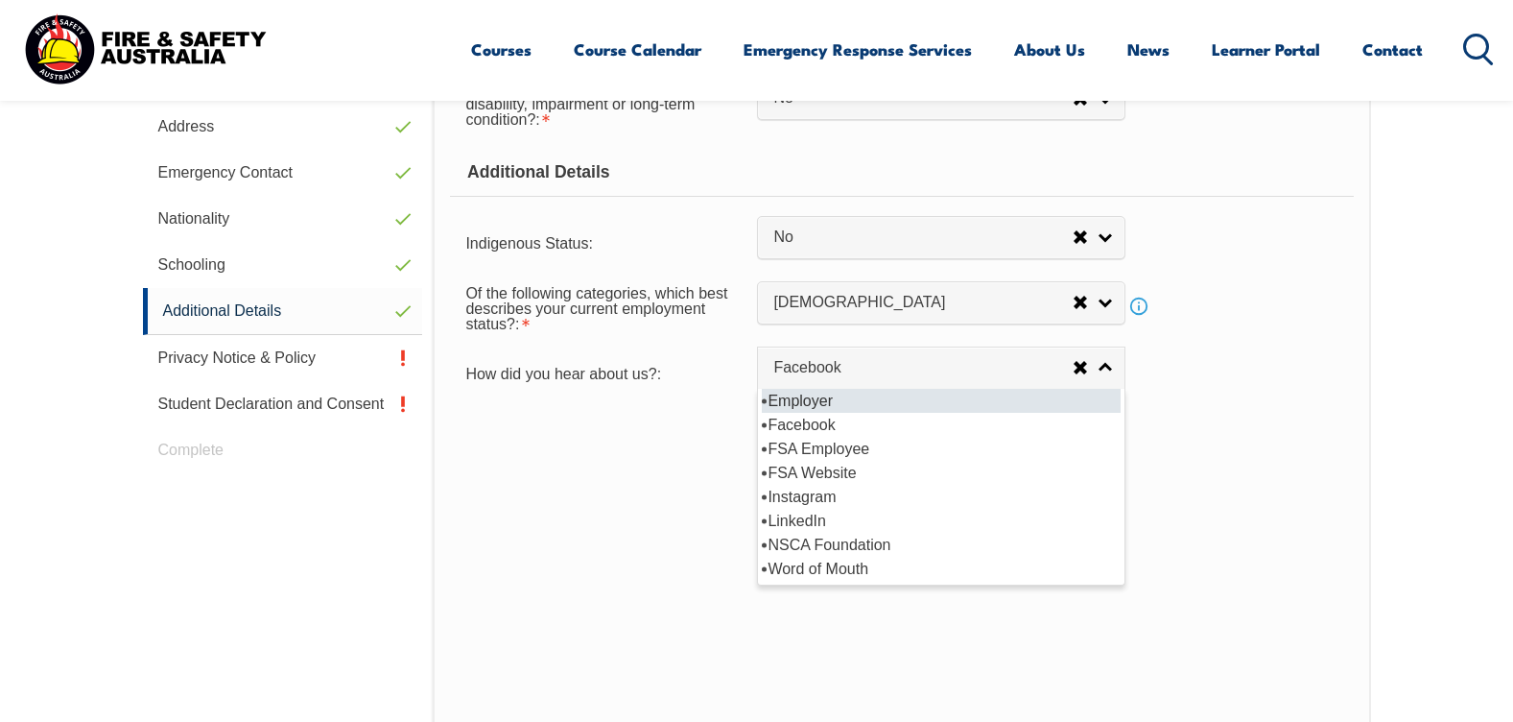
click at [1037, 395] on li "Employer" at bounding box center [941, 401] width 359 height 24
select select "8019"
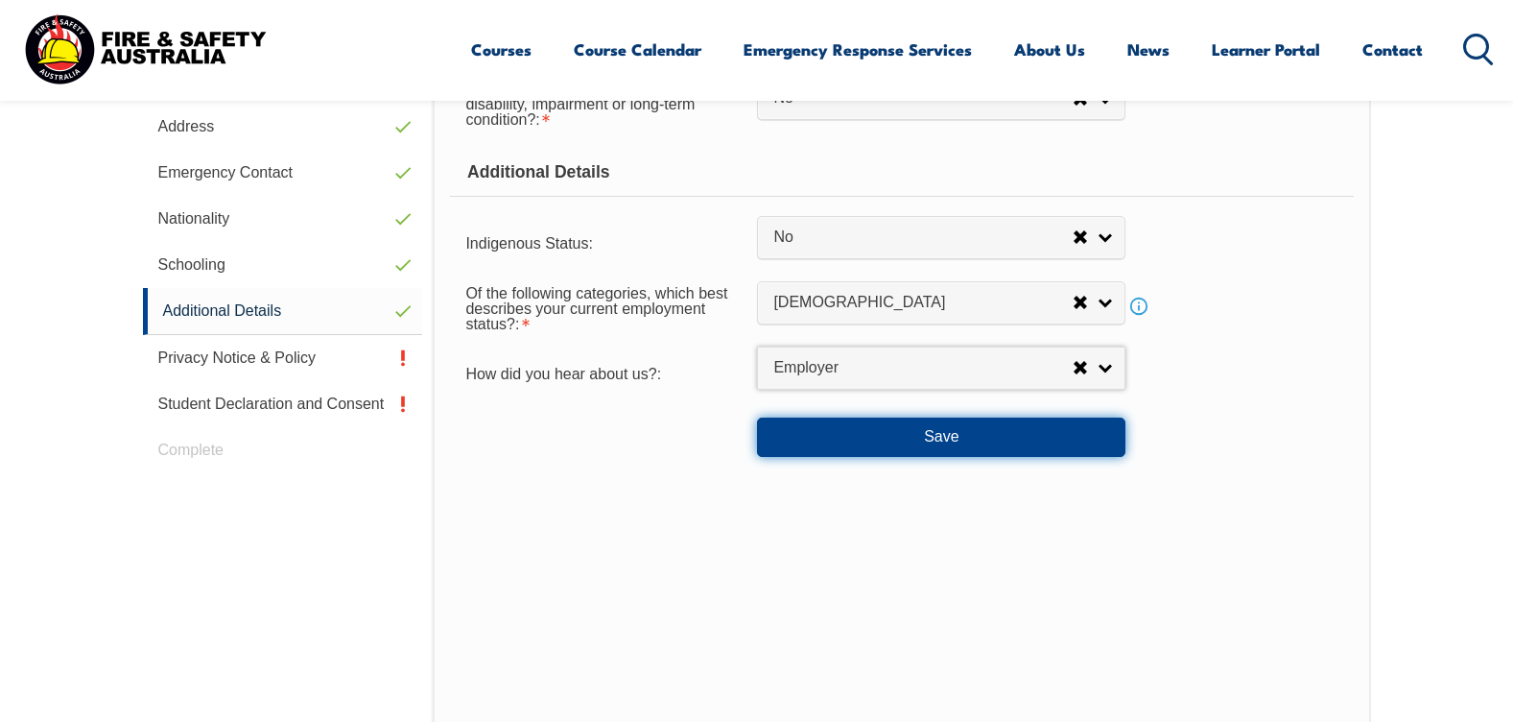
click at [978, 432] on button "Save" at bounding box center [941, 436] width 368 height 38
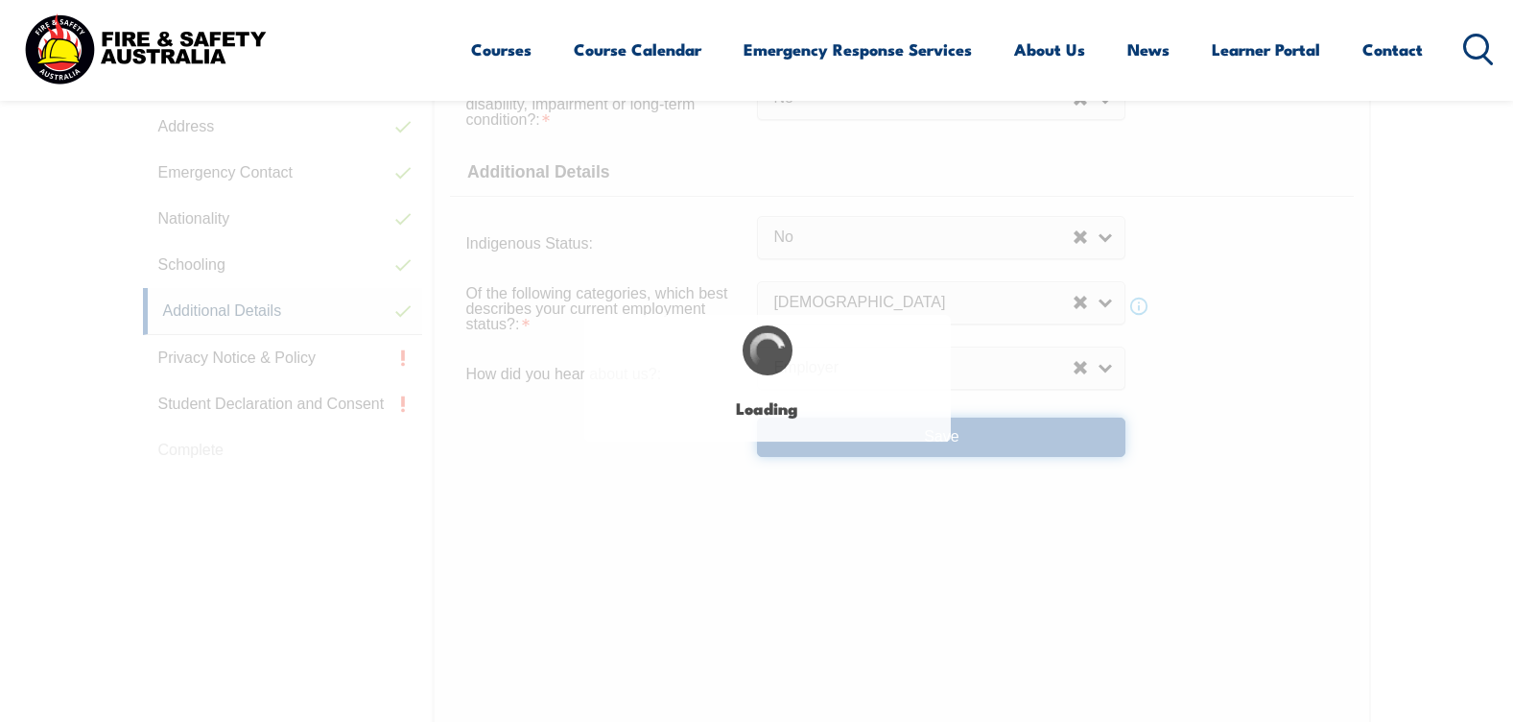
select select "false"
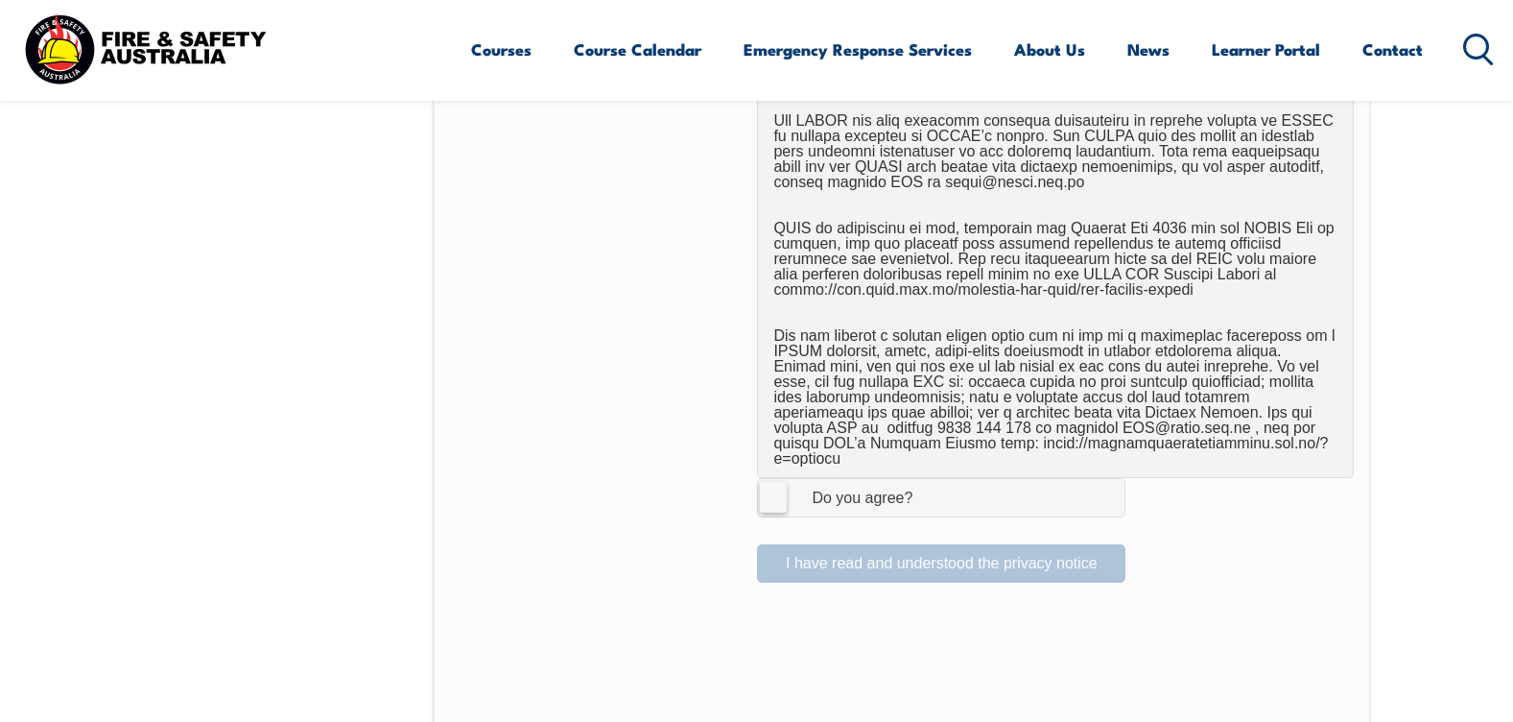
scroll to position [1195, 0]
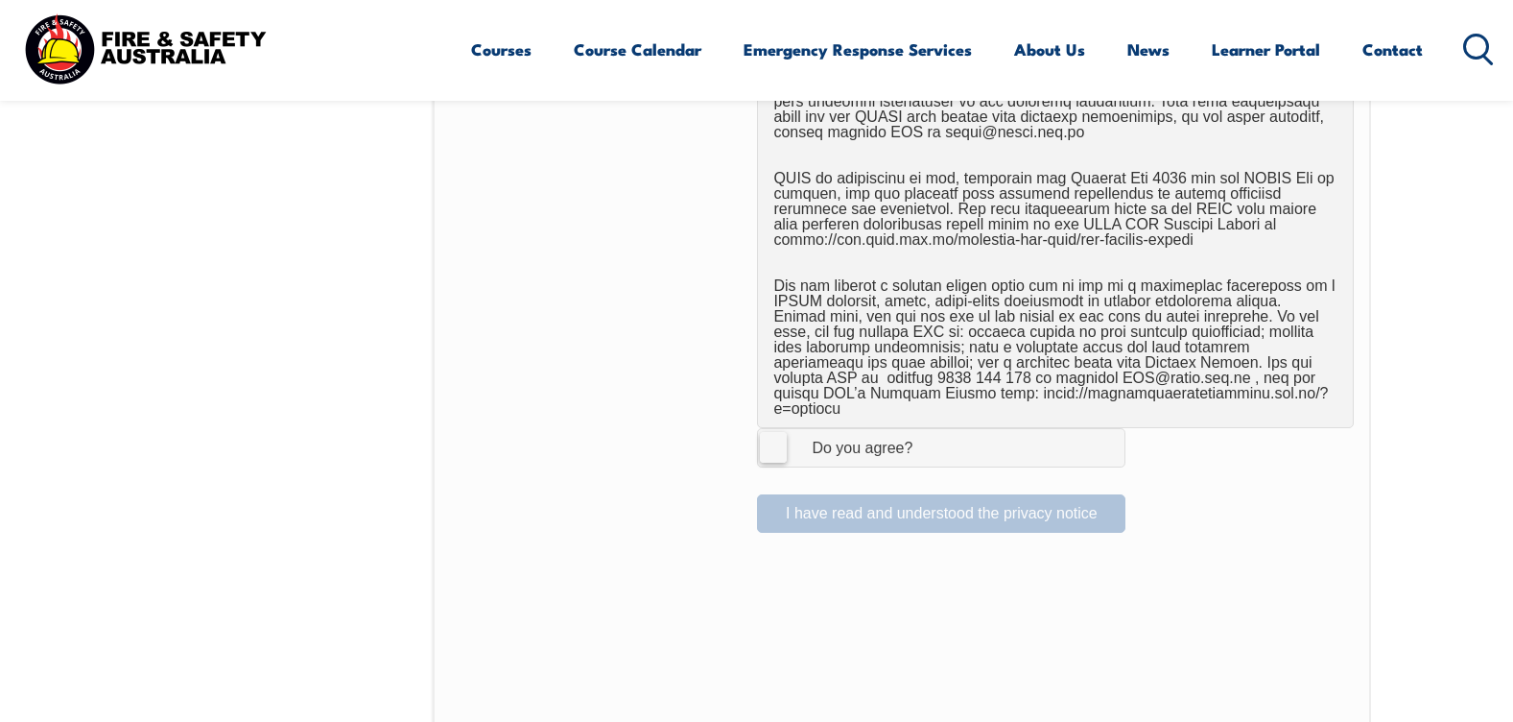
click at [777, 429] on label "I Agree Do you agree?" at bounding box center [941, 447] width 368 height 38
click at [928, 429] on input "I Agree Do you agree?" at bounding box center [944, 447] width 33 height 36
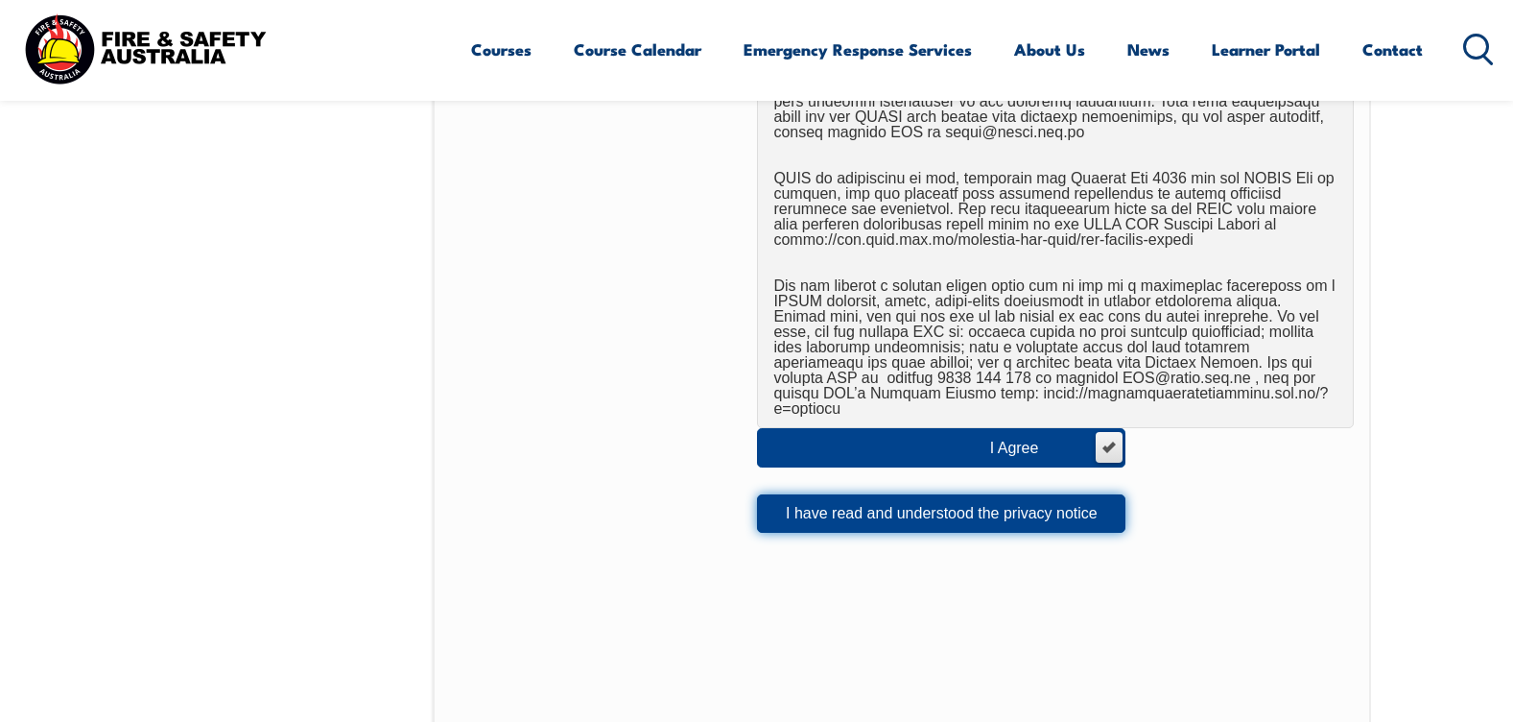
click at [860, 494] on button "I have read and understood the privacy notice" at bounding box center [941, 513] width 368 height 38
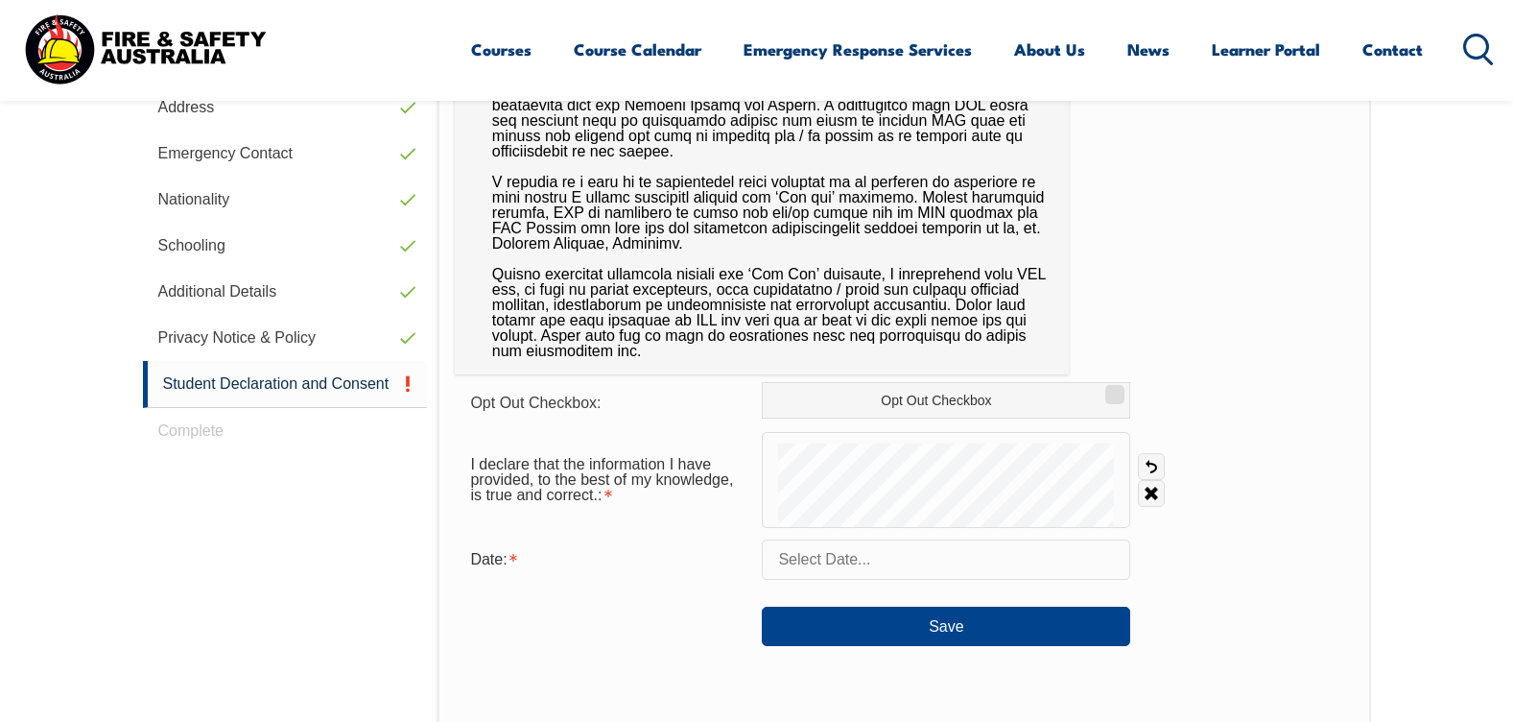
scroll to position [811, 0]
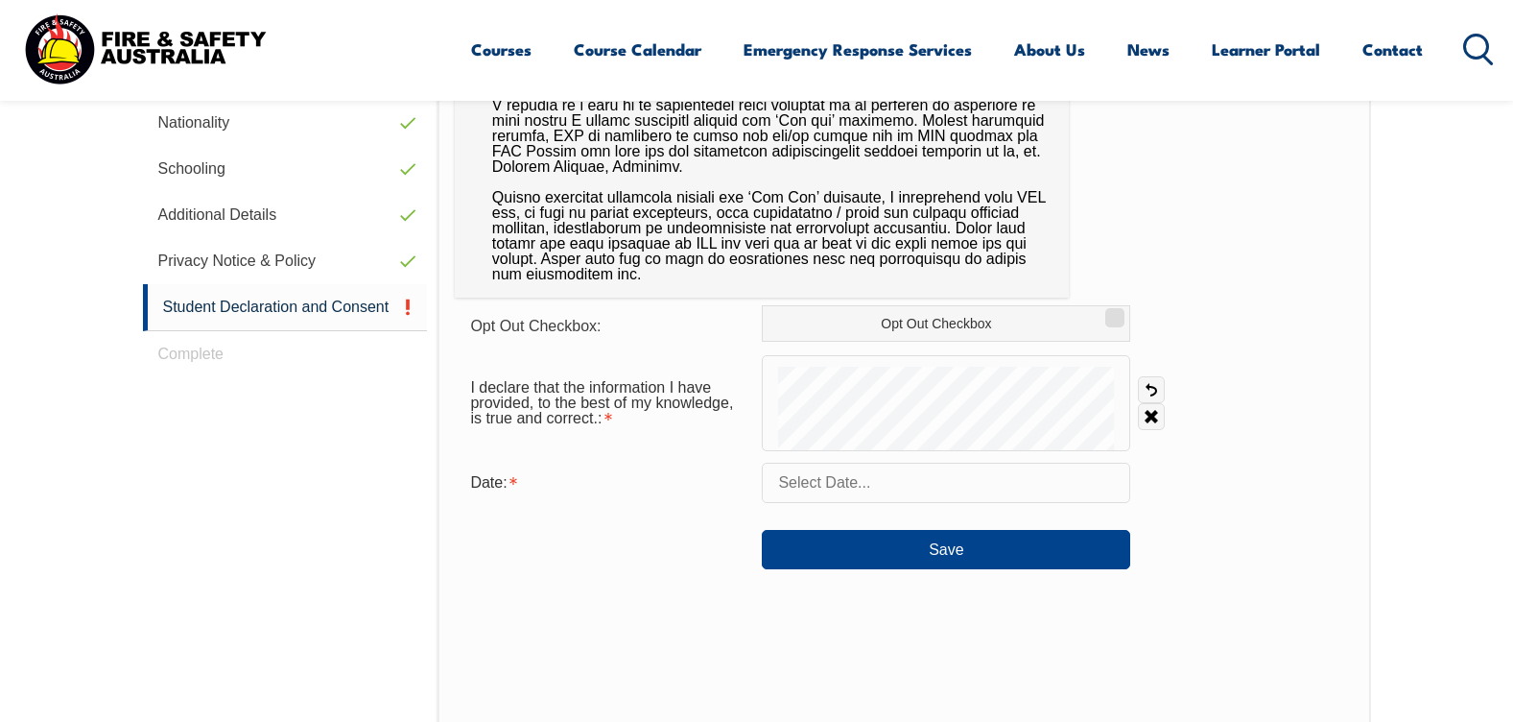
click at [836, 488] on input "text" at bounding box center [946, 483] width 368 height 40
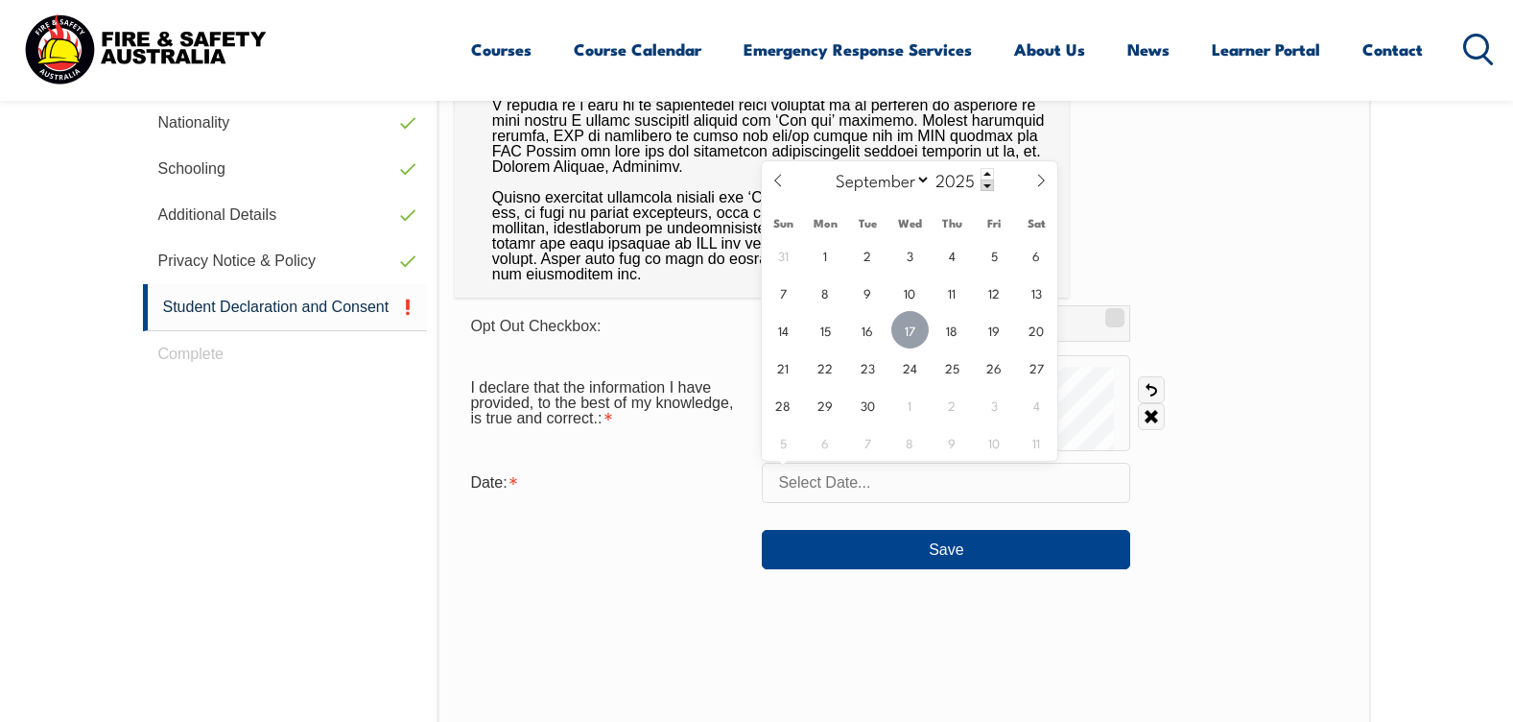
click at [916, 335] on span "17" at bounding box center [909, 329] width 37 height 37
type input "[DATE]"
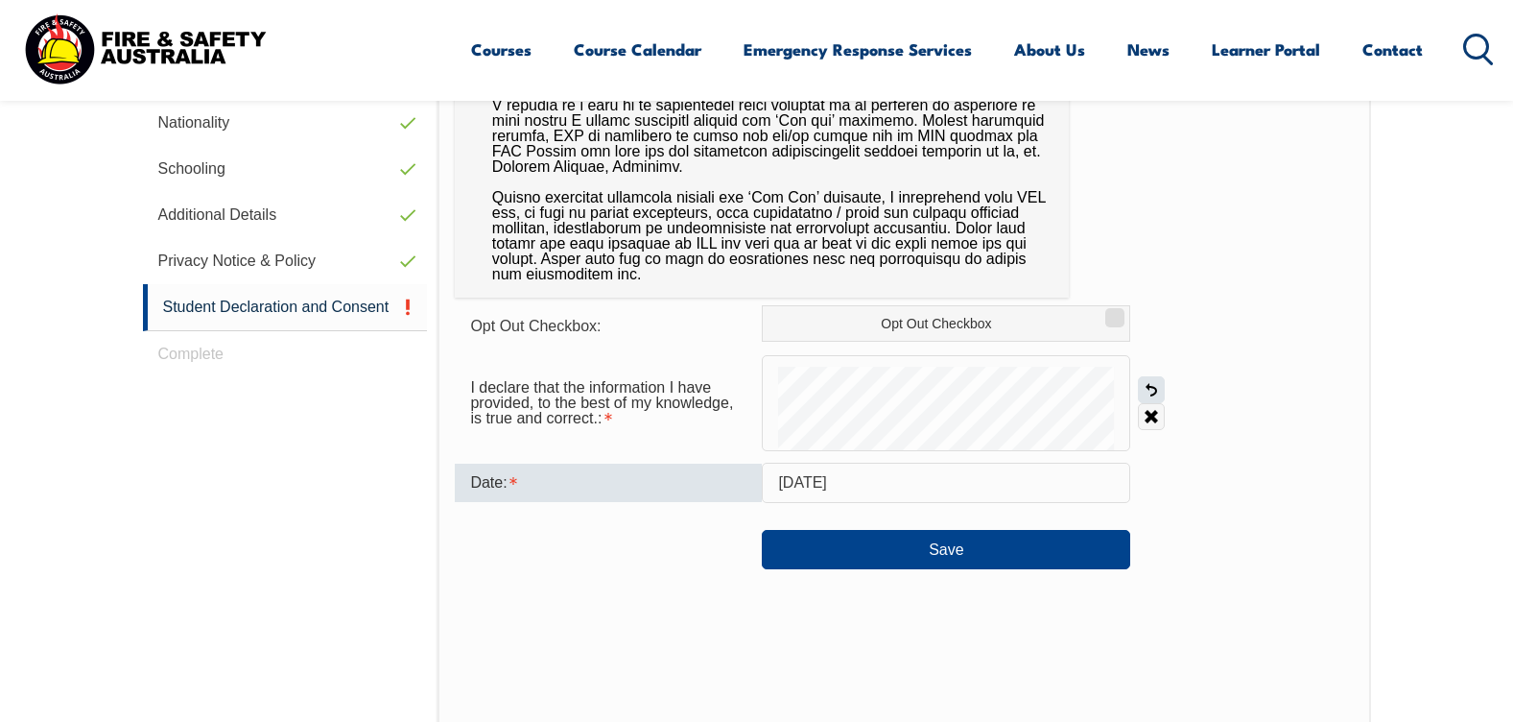
click at [1153, 391] on link "Undo" at bounding box center [1151, 389] width 27 height 27
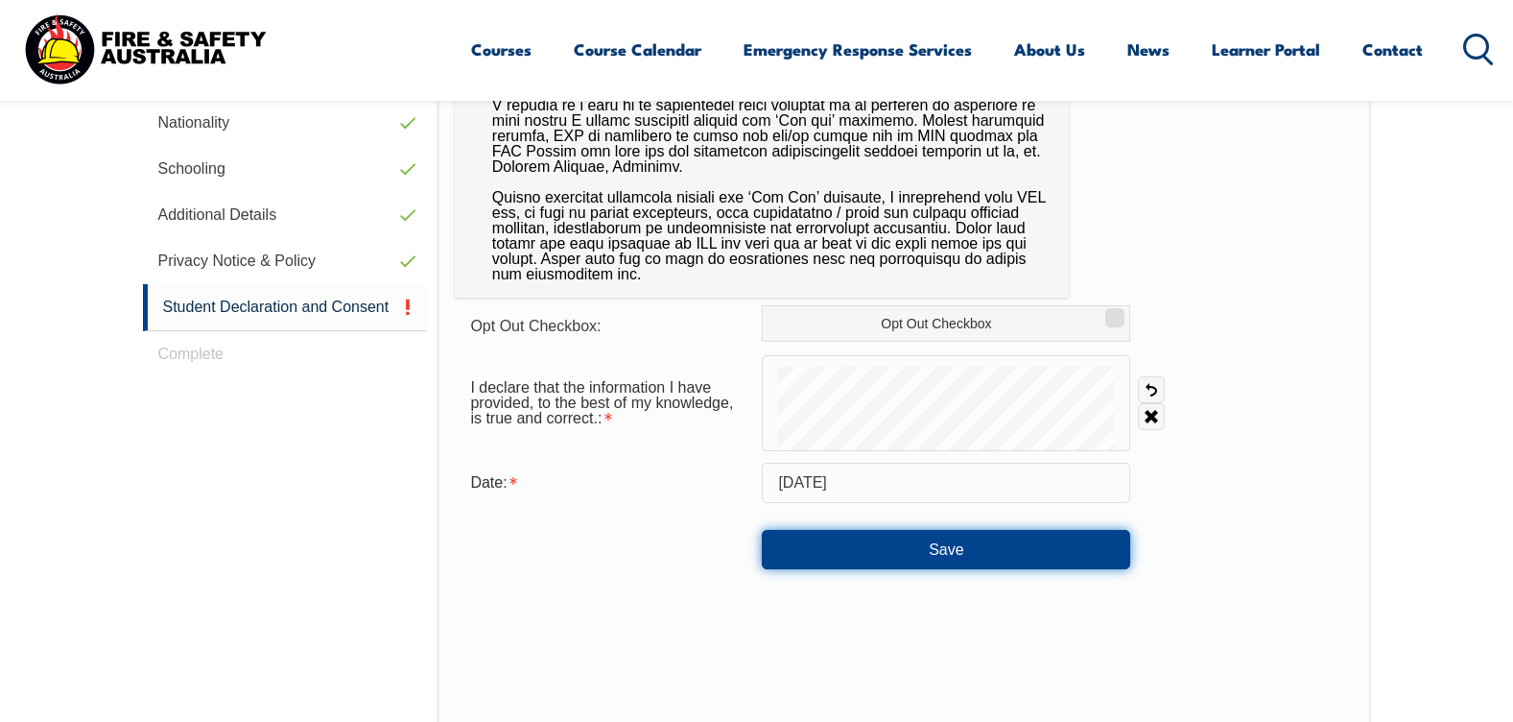
click at [1004, 550] on button "Save" at bounding box center [946, 549] width 368 height 38
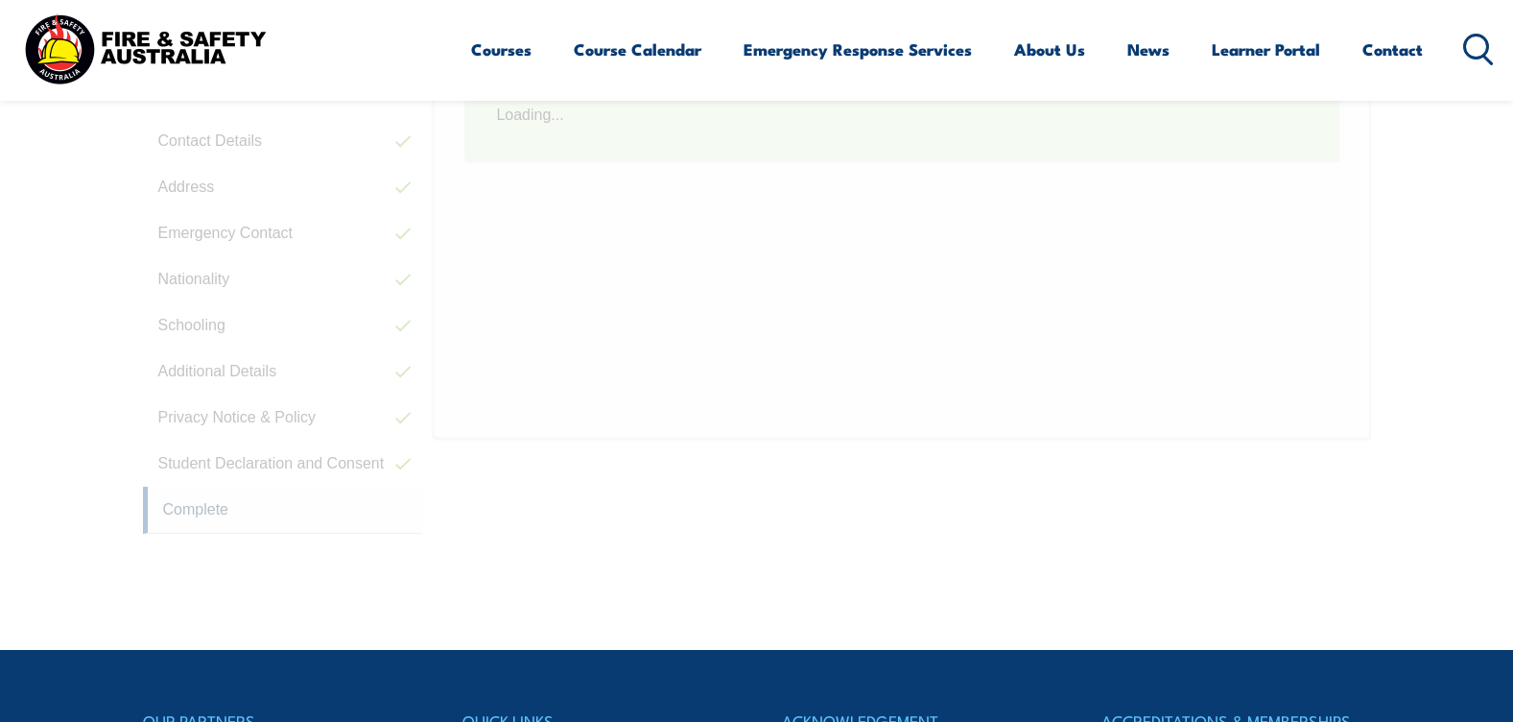
scroll to position [523, 0]
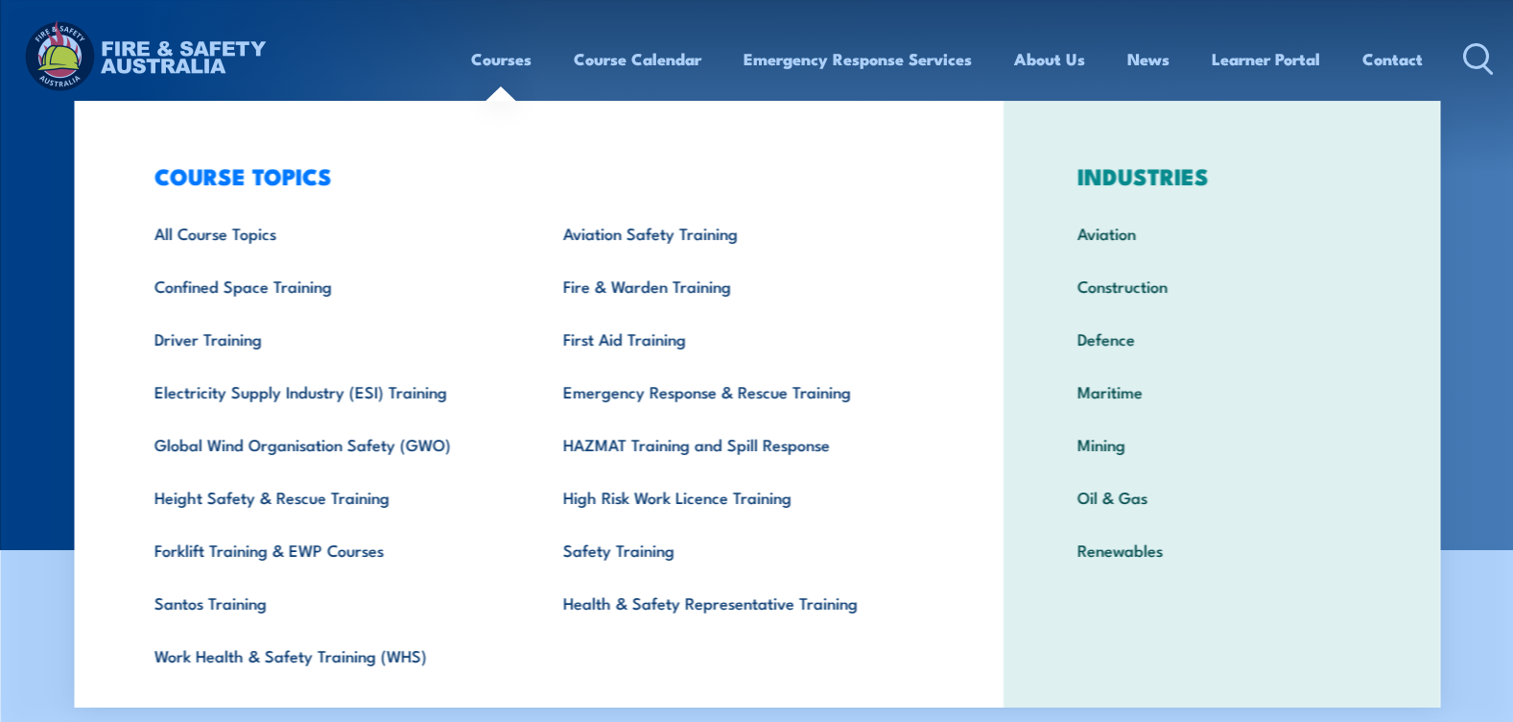
click at [350, 44] on div "Courses Course Calendar Emergency Response Services Services Overview Emergency…" at bounding box center [756, 58] width 1475 height 83
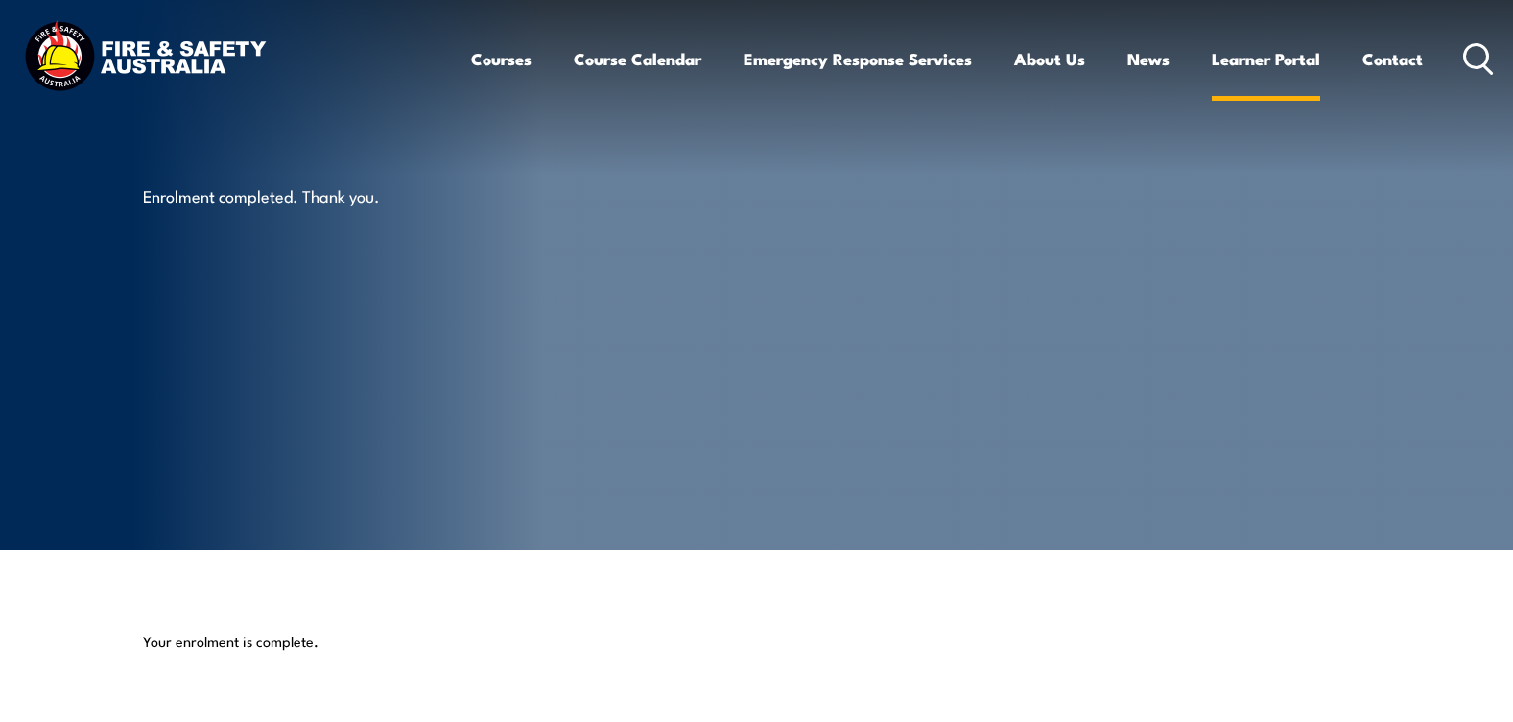
click at [1290, 58] on link "Learner Portal" at bounding box center [1266, 59] width 108 height 51
